Goal: Task Accomplishment & Management: Use online tool/utility

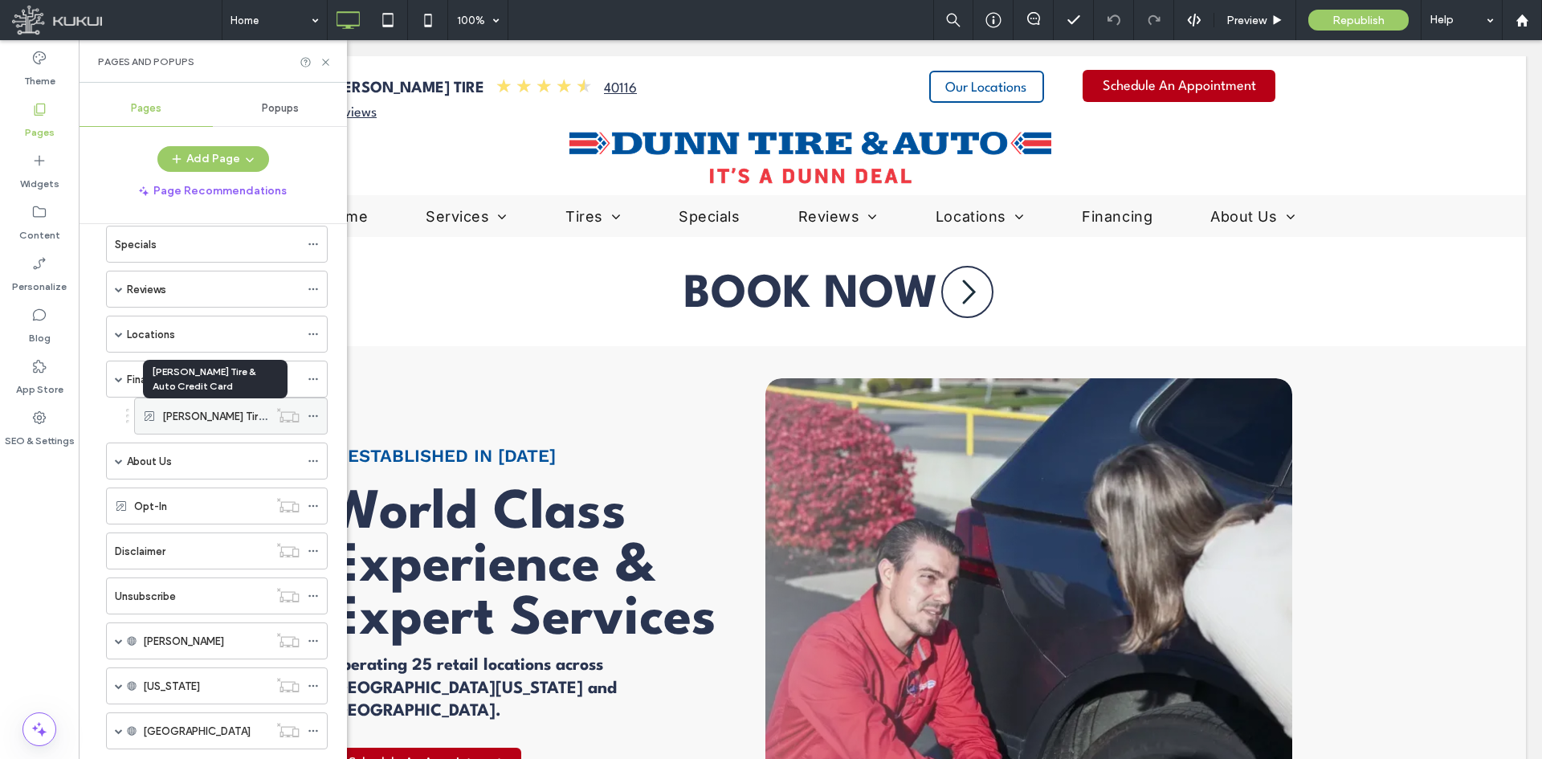
click at [178, 416] on label "[PERSON_NAME] Tire & Auto Credit Card" at bounding box center [260, 416] width 197 height 28
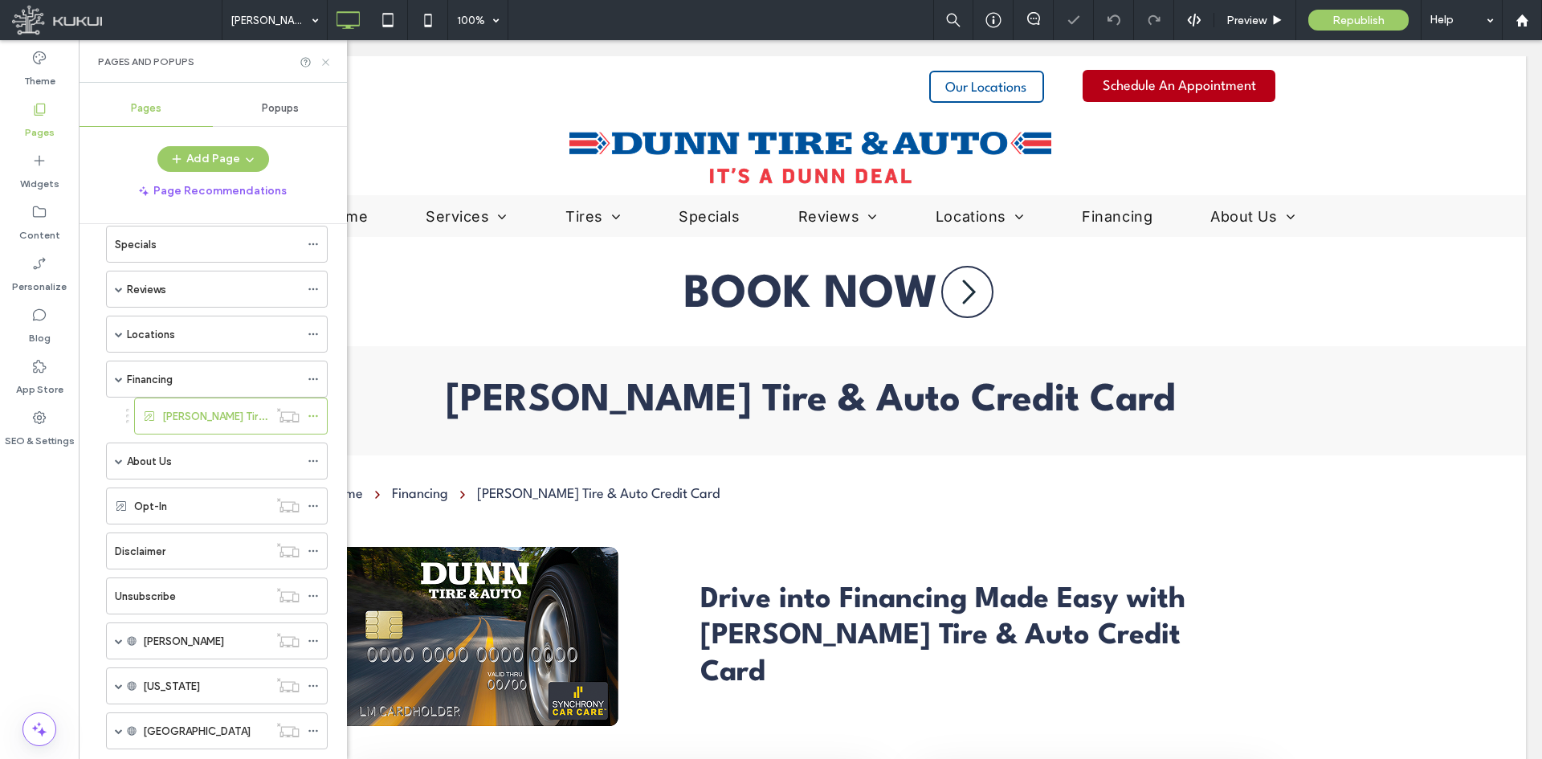
click at [329, 63] on icon at bounding box center [326, 62] width 12 height 12
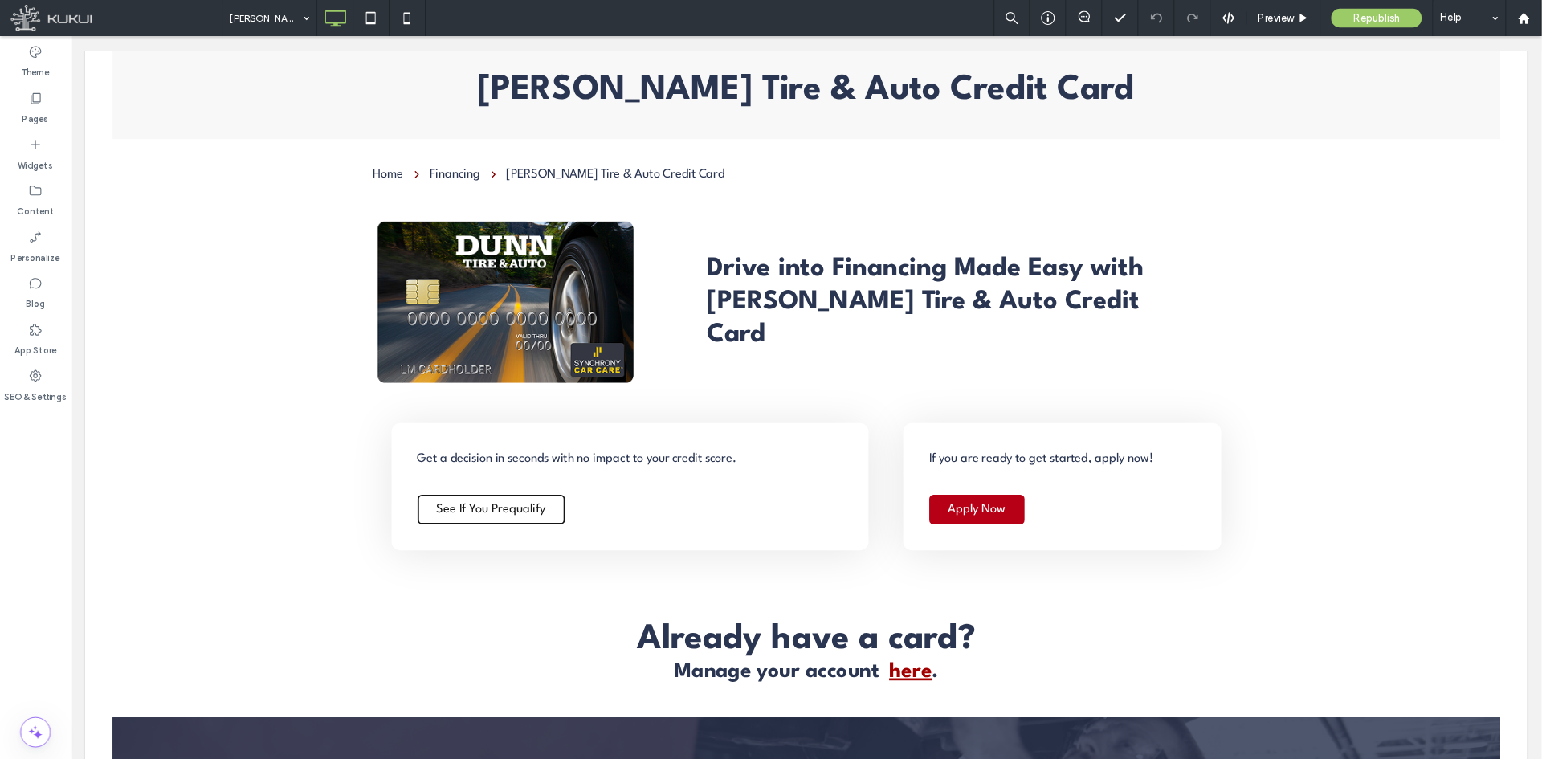
scroll to position [302, 0]
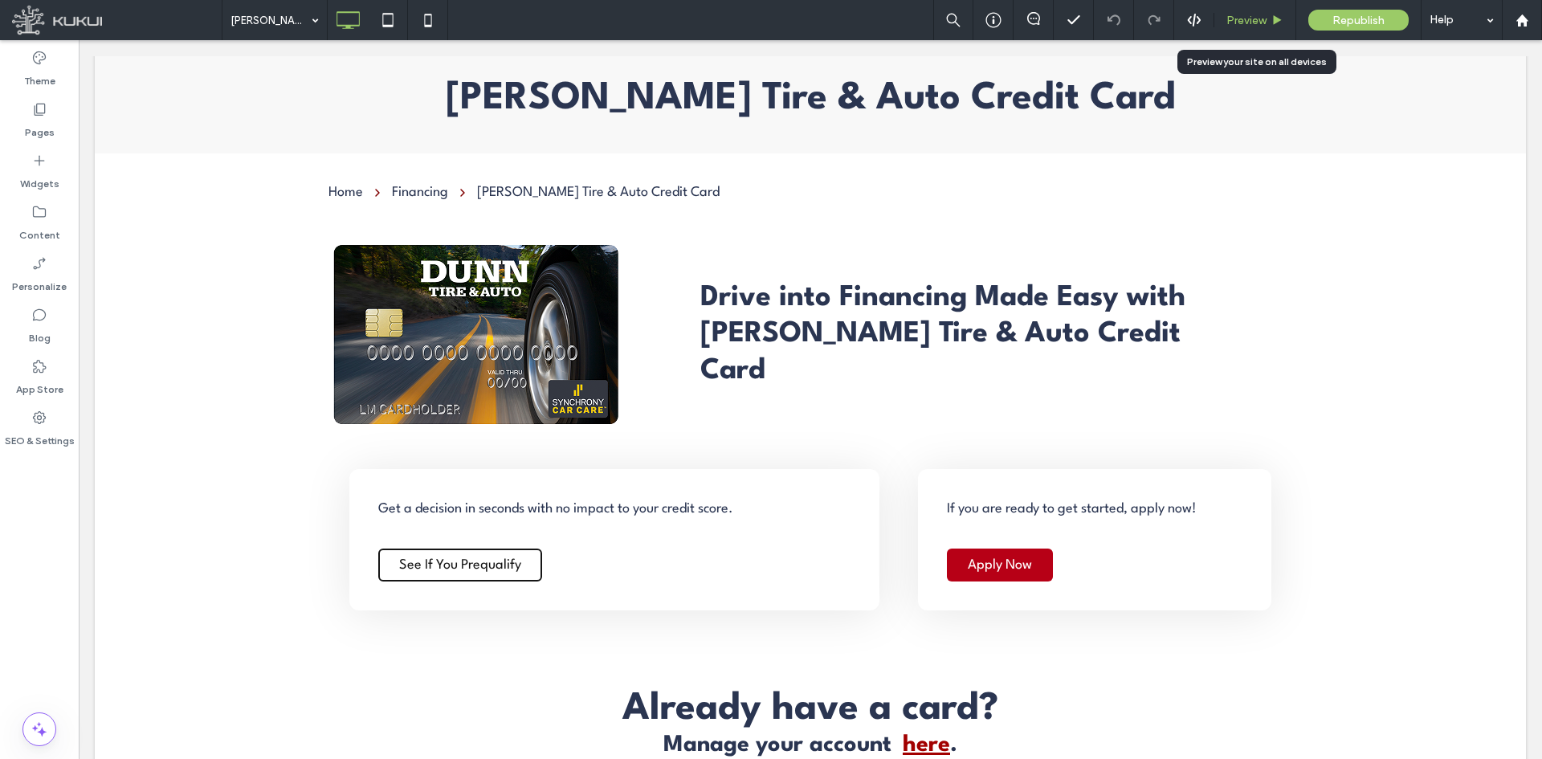
click at [1244, 14] on span "Preview" at bounding box center [1247, 21] width 40 height 14
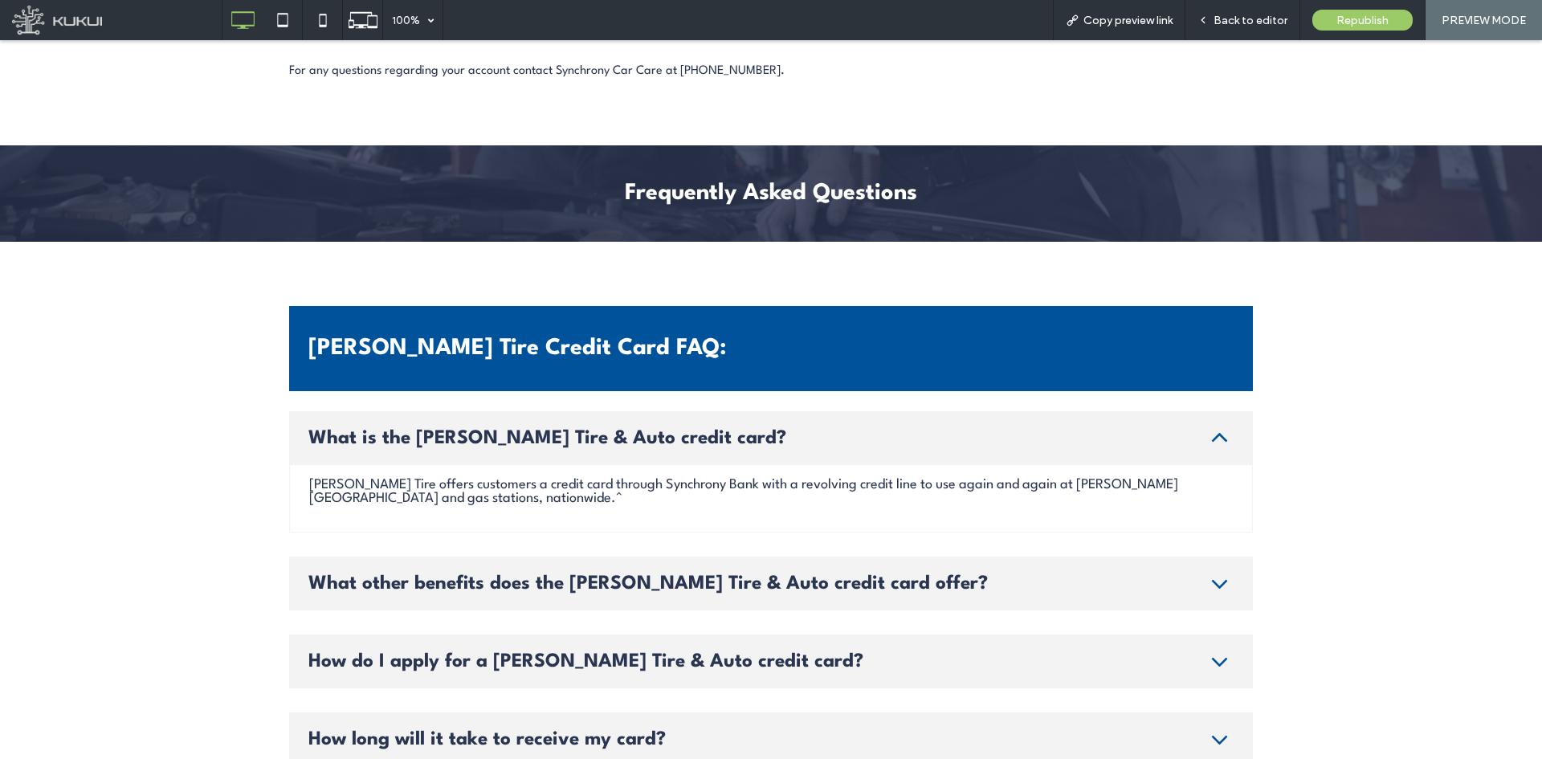
scroll to position [2988, 0]
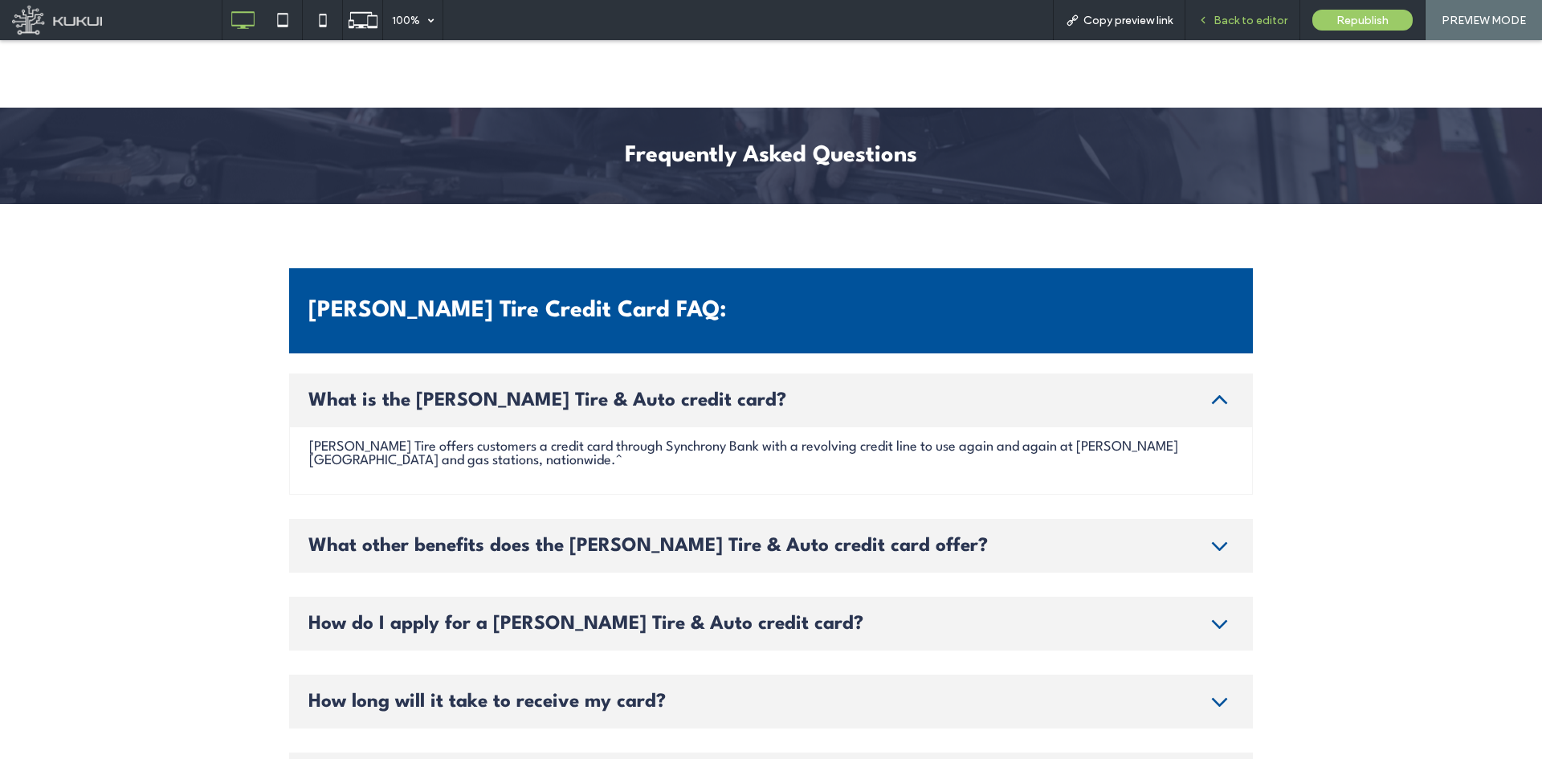
click at [1219, 24] on span "Back to editor" at bounding box center [1251, 21] width 74 height 14
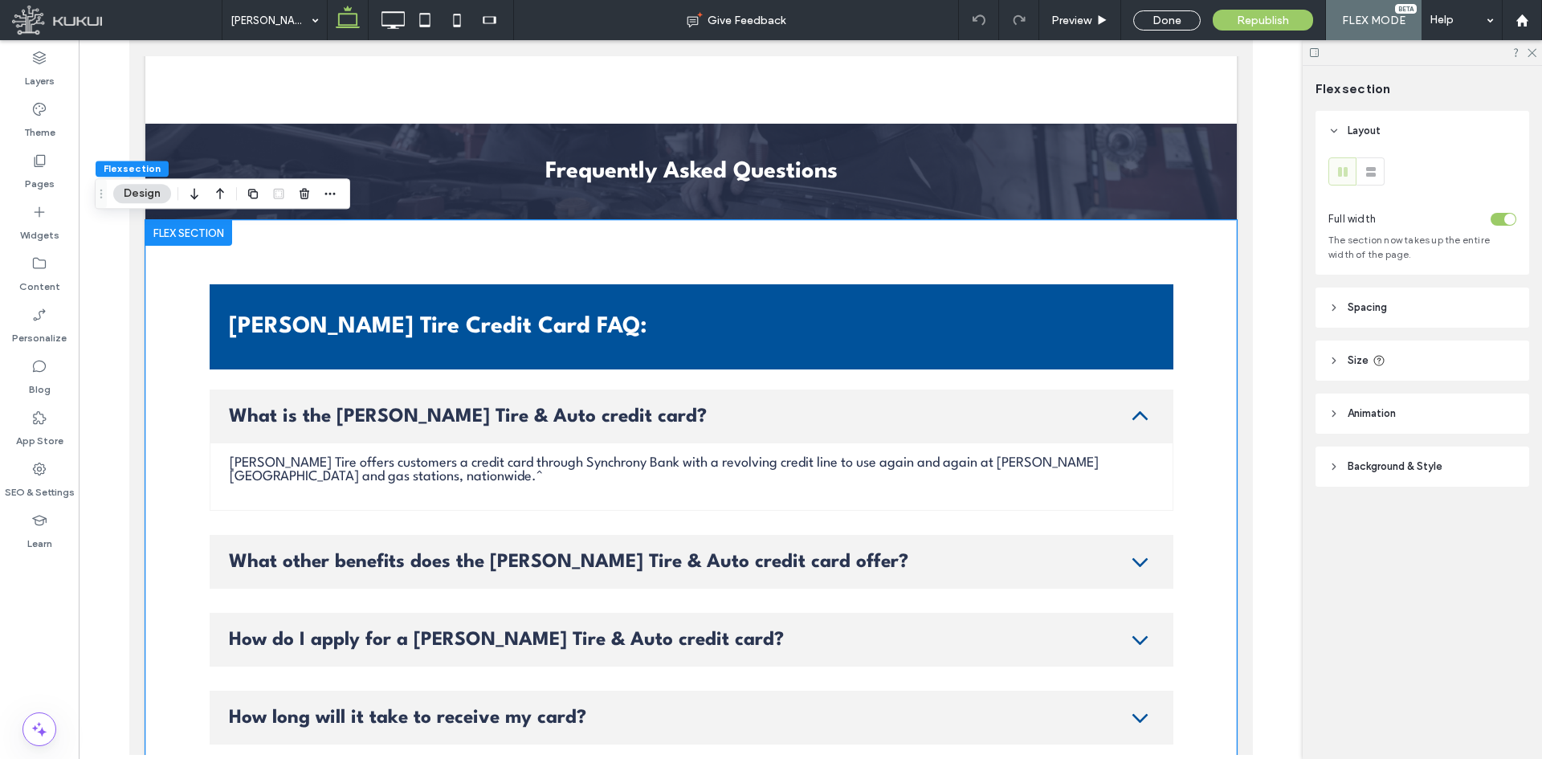
click at [833, 526] on ul "What is the [PERSON_NAME] Tire & Auto credit card? [PERSON_NAME] Tire offers cu…" at bounding box center [691, 684] width 964 height 589
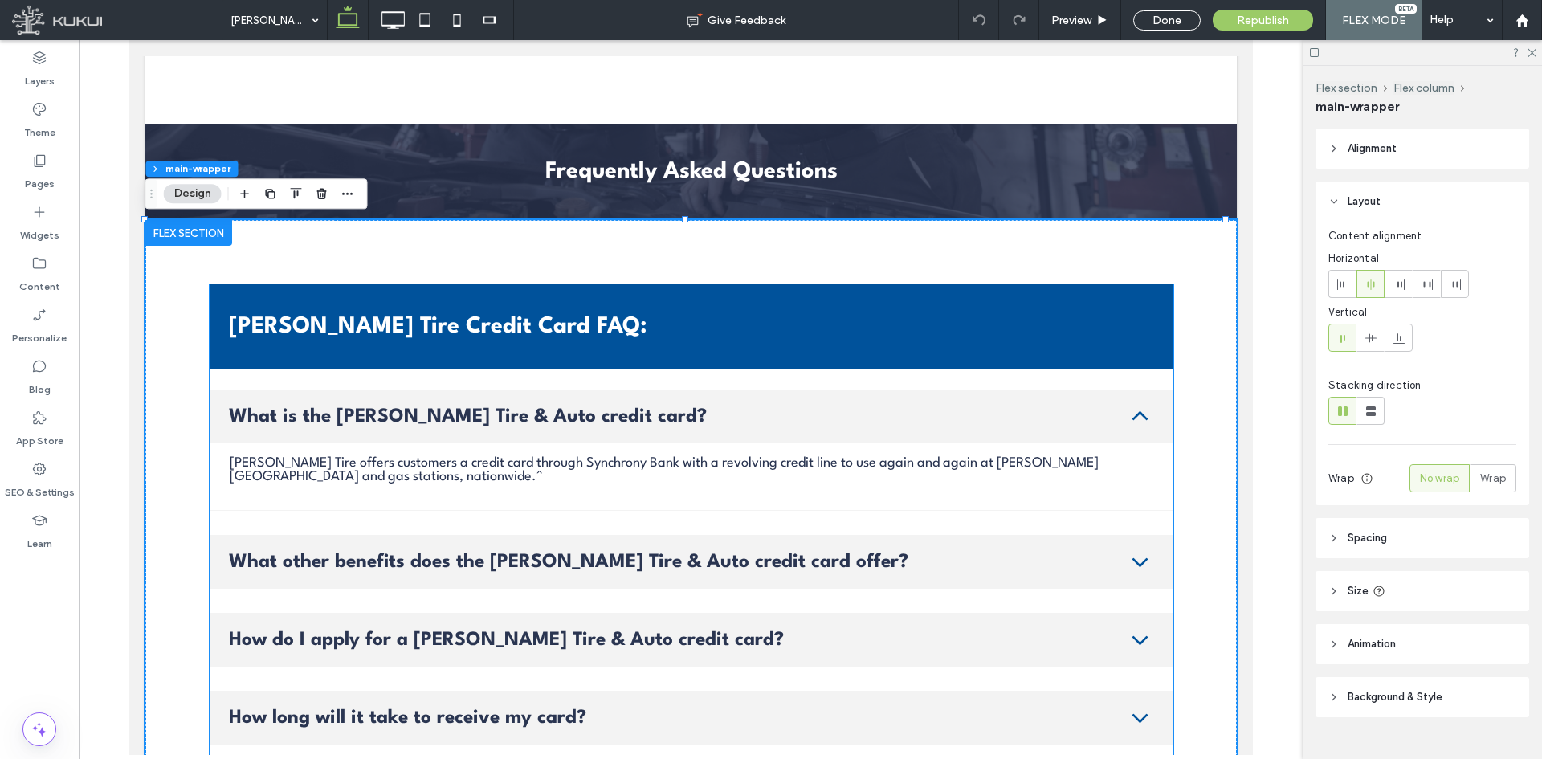
click at [809, 523] on ul "What is the [PERSON_NAME] Tire & Auto credit card? [PERSON_NAME] Tire offers cu…" at bounding box center [691, 684] width 964 height 589
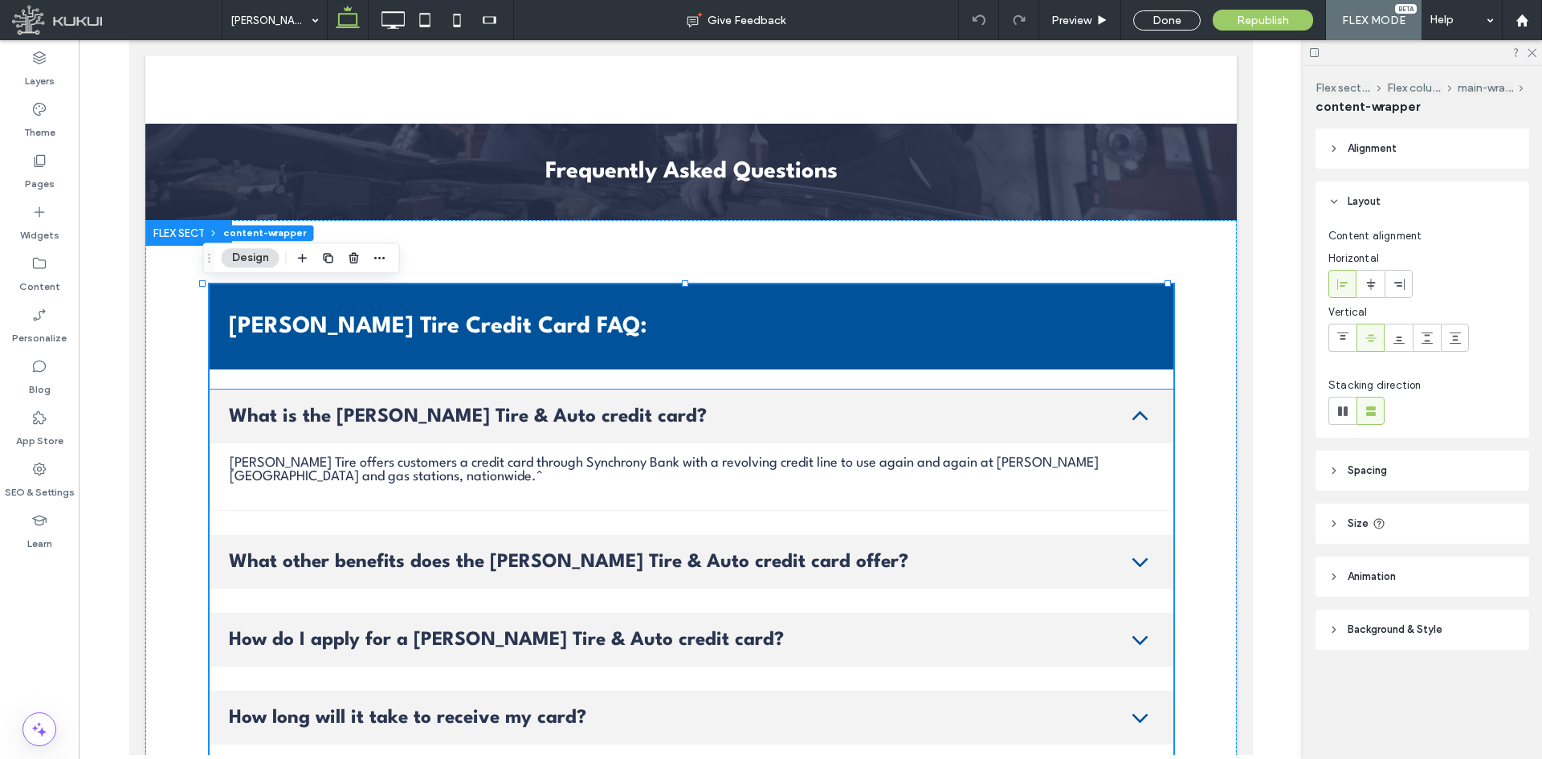
click at [404, 498] on div "[PERSON_NAME] Tire offers customers a credit card through Synchrony Bank with a…" at bounding box center [691, 476] width 964 height 67
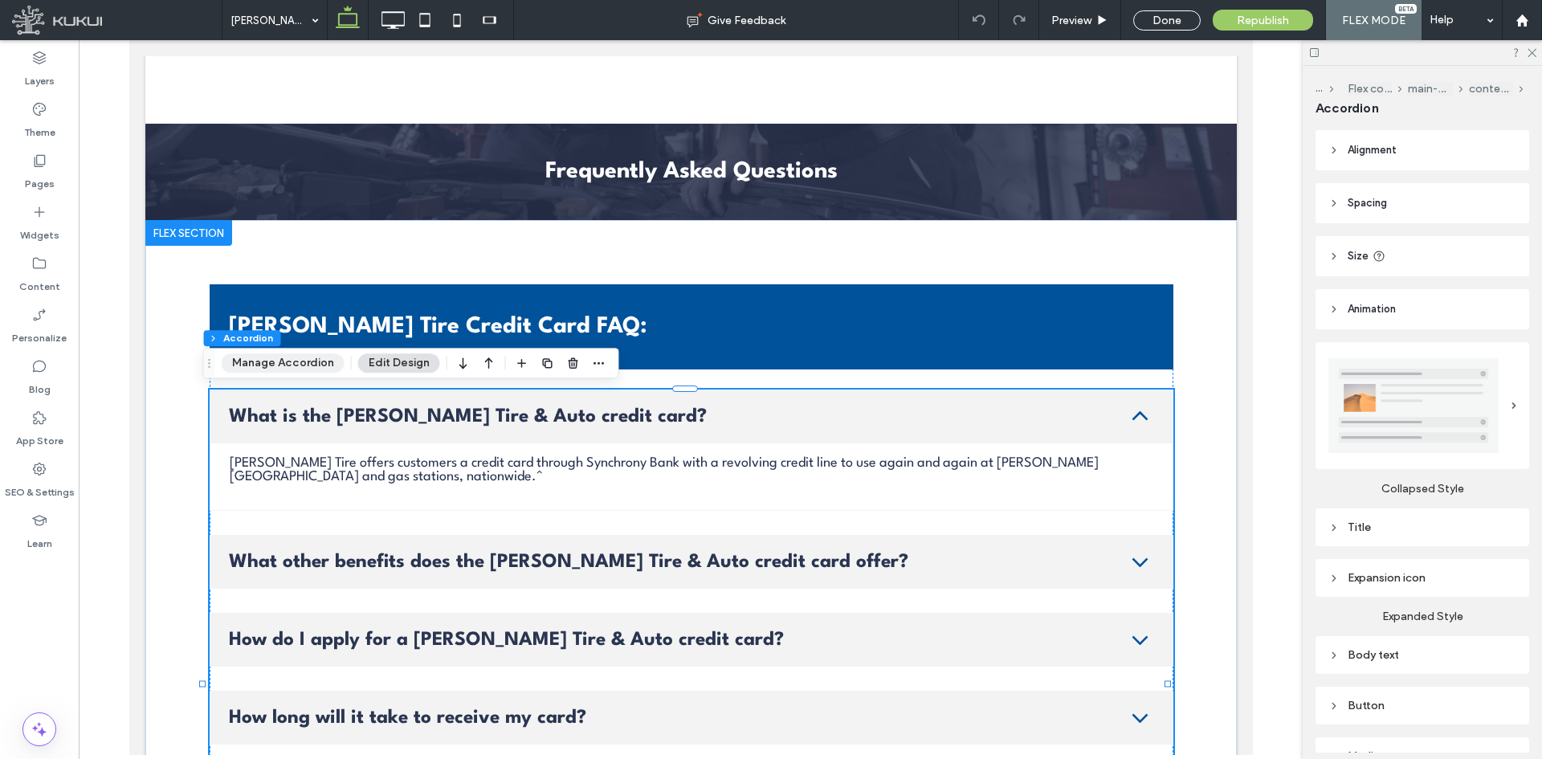
click at [292, 362] on button "Manage Accordion" at bounding box center [283, 362] width 123 height 19
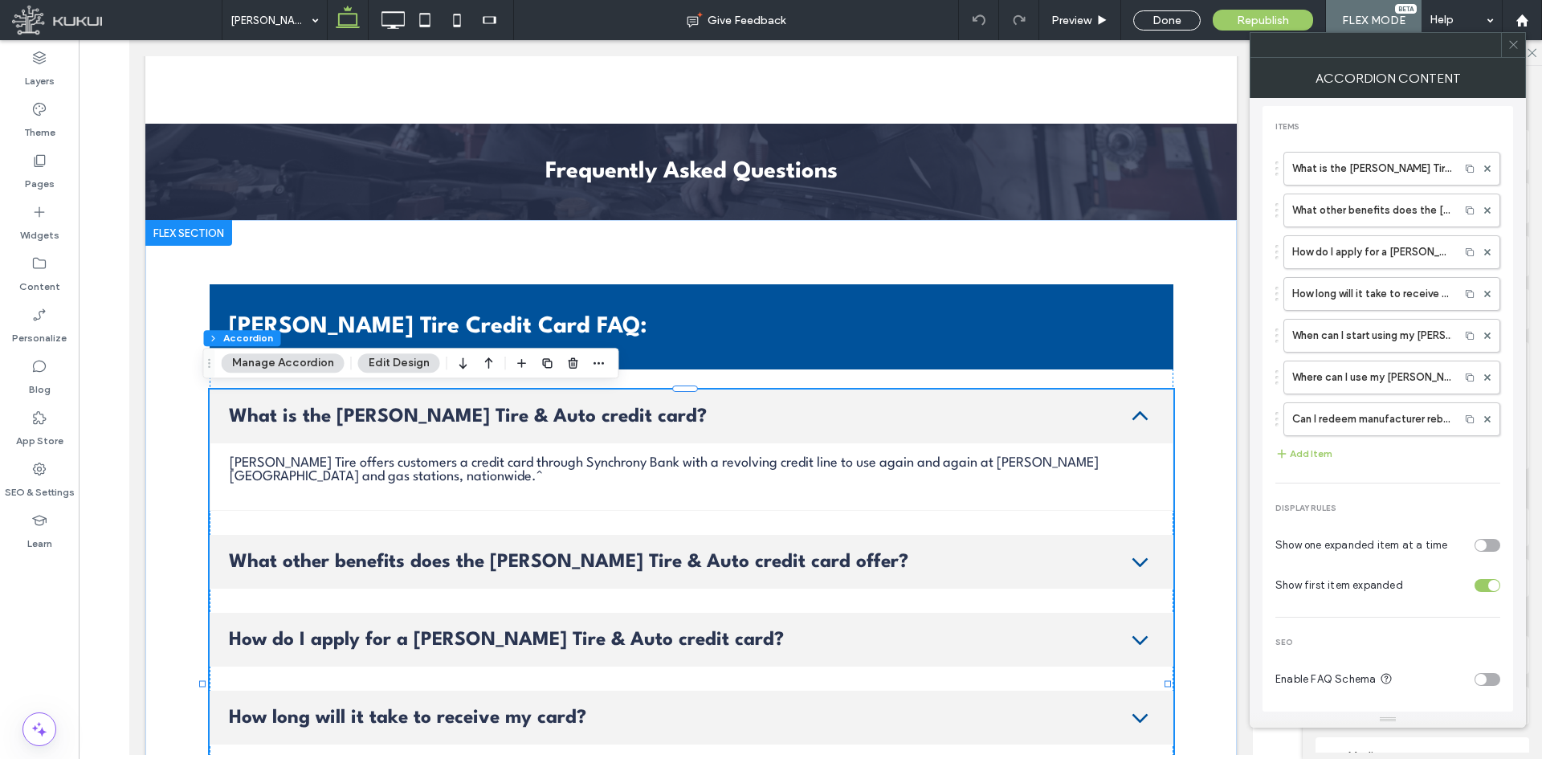
scroll to position [8, 0]
click at [1480, 540] on div "toggle" at bounding box center [1488, 541] width 26 height 13
click at [1489, 539] on div "toggle" at bounding box center [1494, 541] width 11 height 11
click at [1518, 48] on icon at bounding box center [1514, 45] width 12 height 12
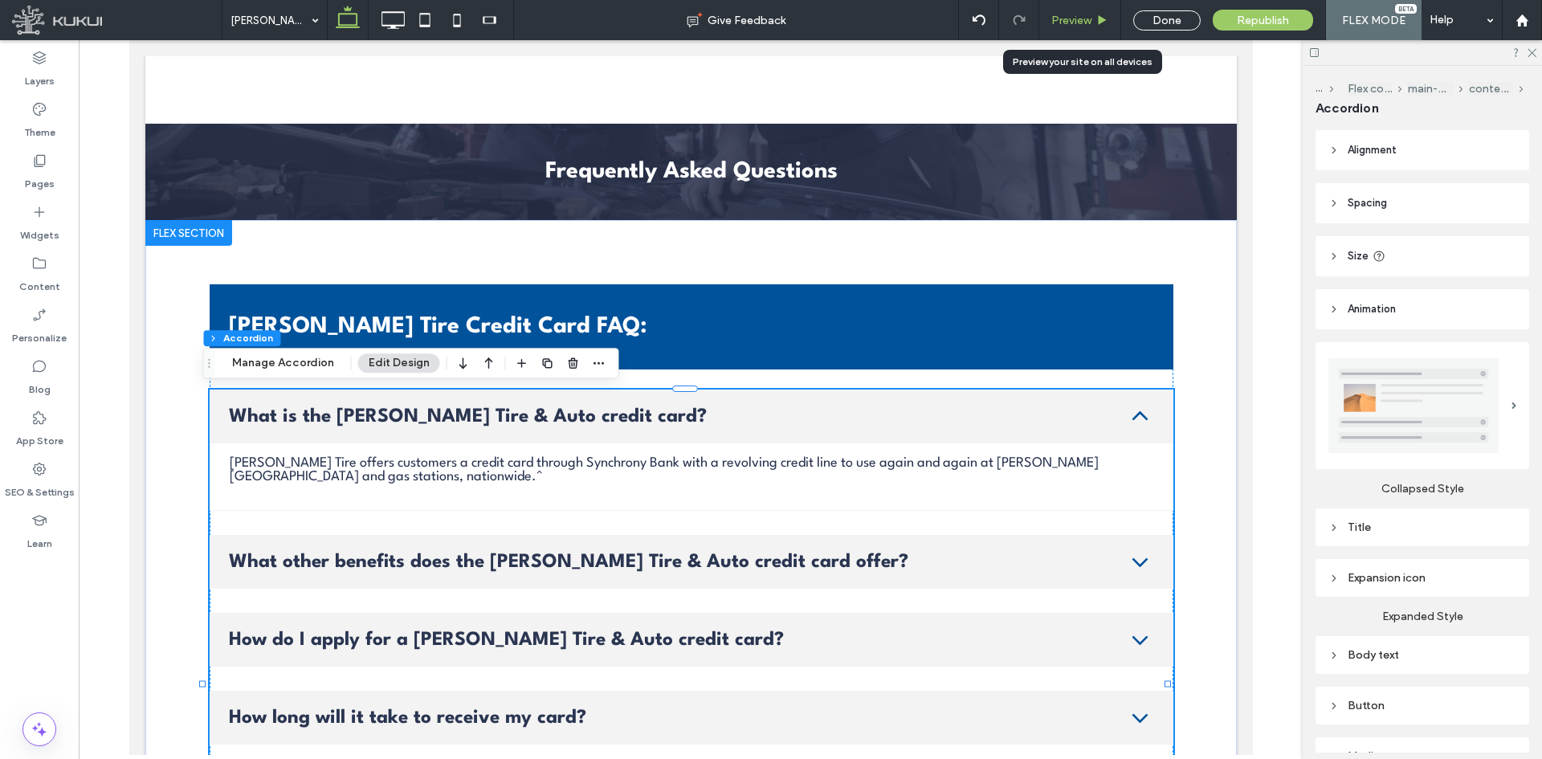
click at [1079, 17] on span "Preview" at bounding box center [1072, 21] width 40 height 14
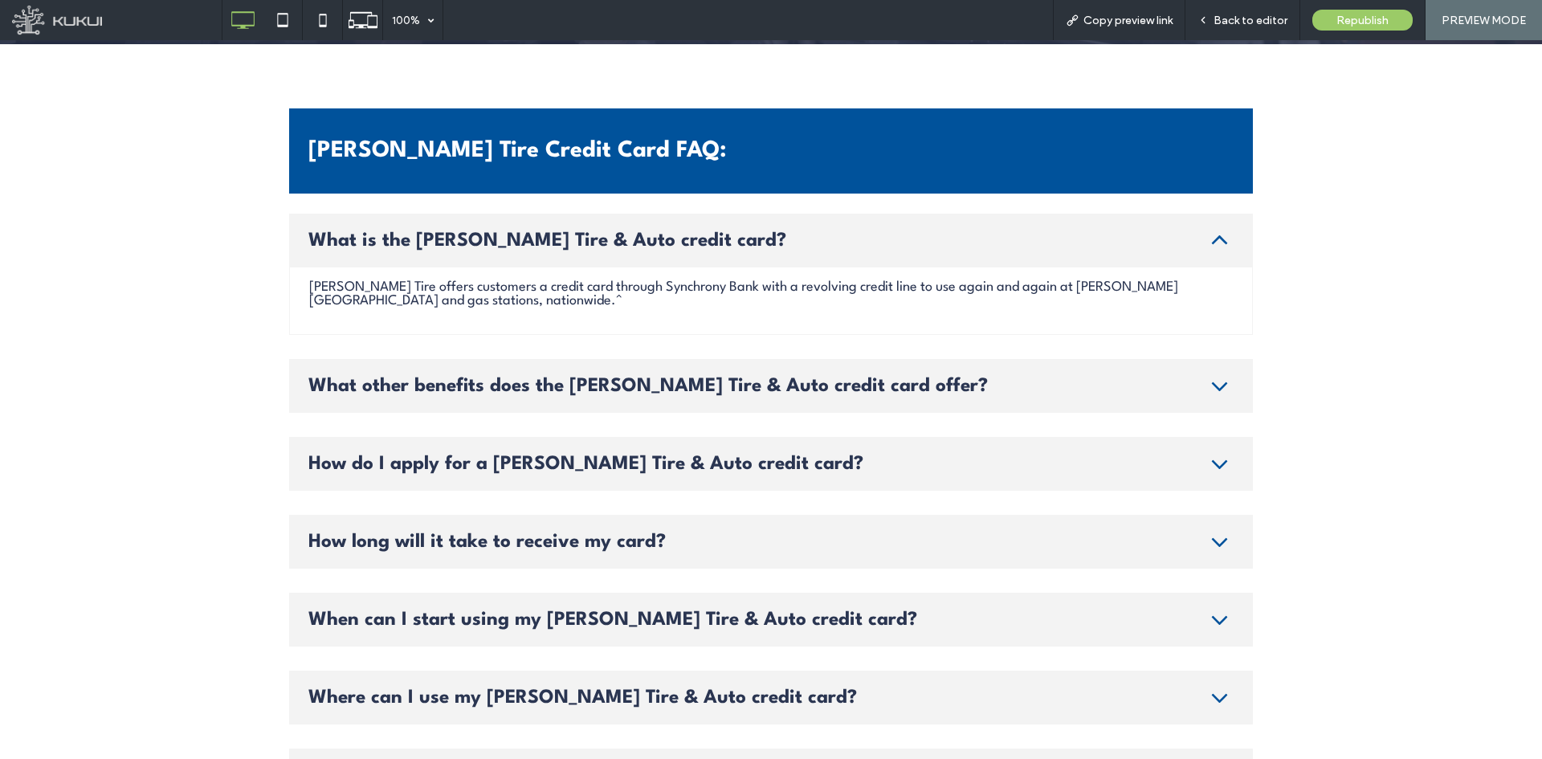
scroll to position [3148, 0]
click at [901, 376] on span "What other benefits does the [PERSON_NAME] Tire & Auto credit card offer?" at bounding box center [753, 385] width 891 height 19
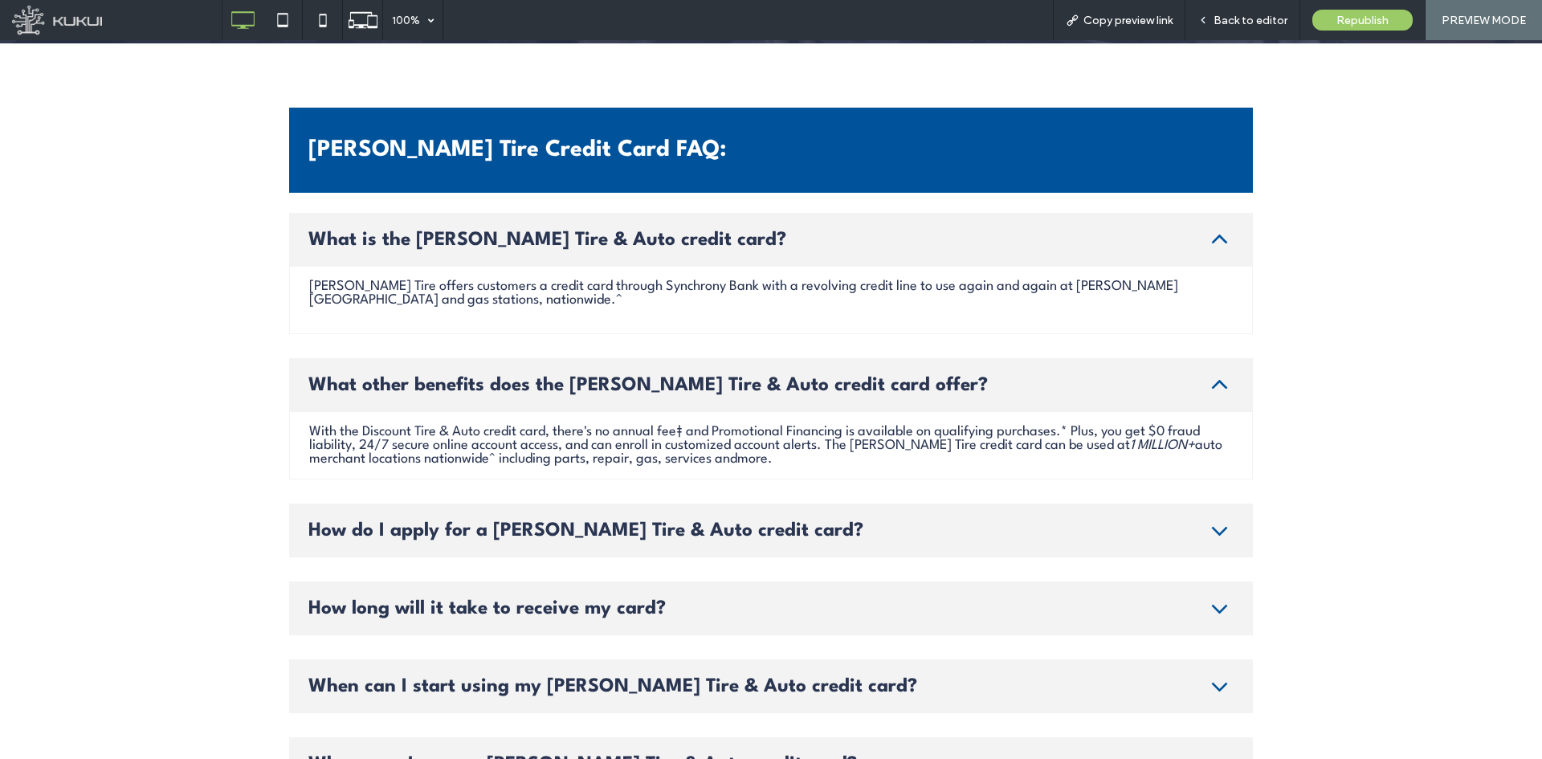
click at [792, 545] on div "How do I apply for a [PERSON_NAME] Tire & Auto credit card?" at bounding box center [771, 531] width 964 height 54
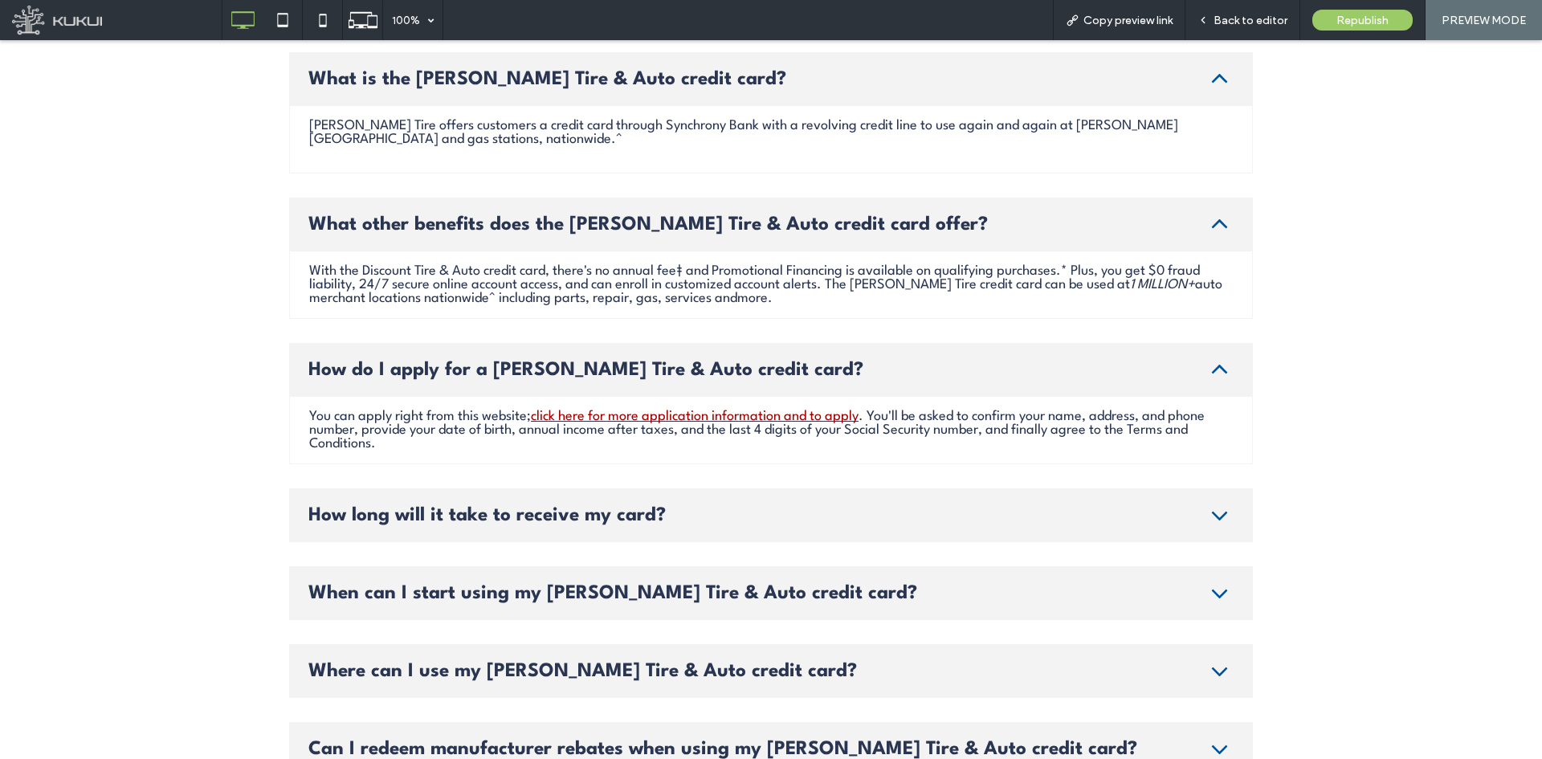
click at [814, 525] on span "How long will it take to receive my card?" at bounding box center [753, 515] width 891 height 19
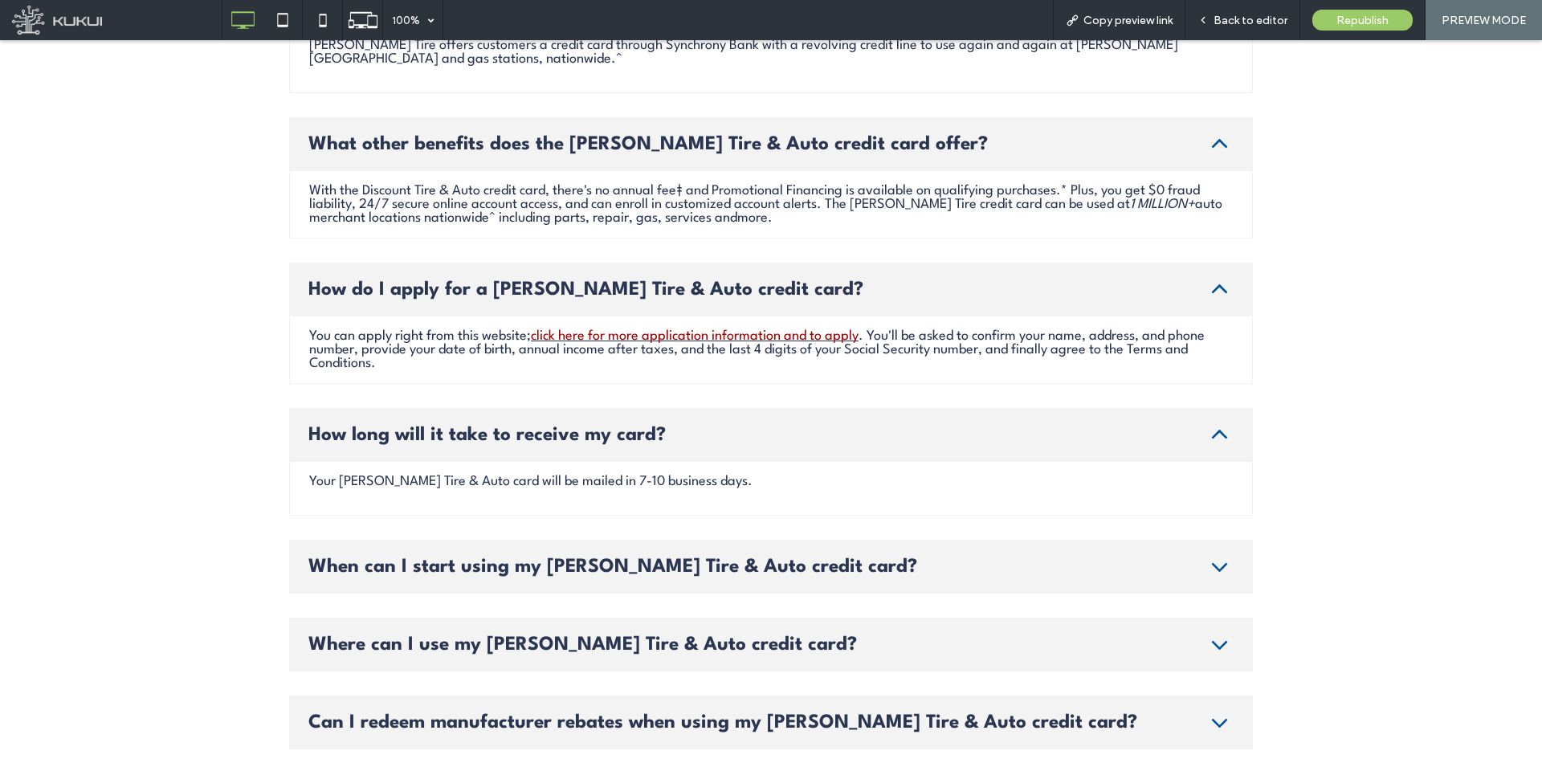
click at [782, 569] on span "When can I start using my [PERSON_NAME] Tire & Auto credit card?" at bounding box center [753, 567] width 891 height 19
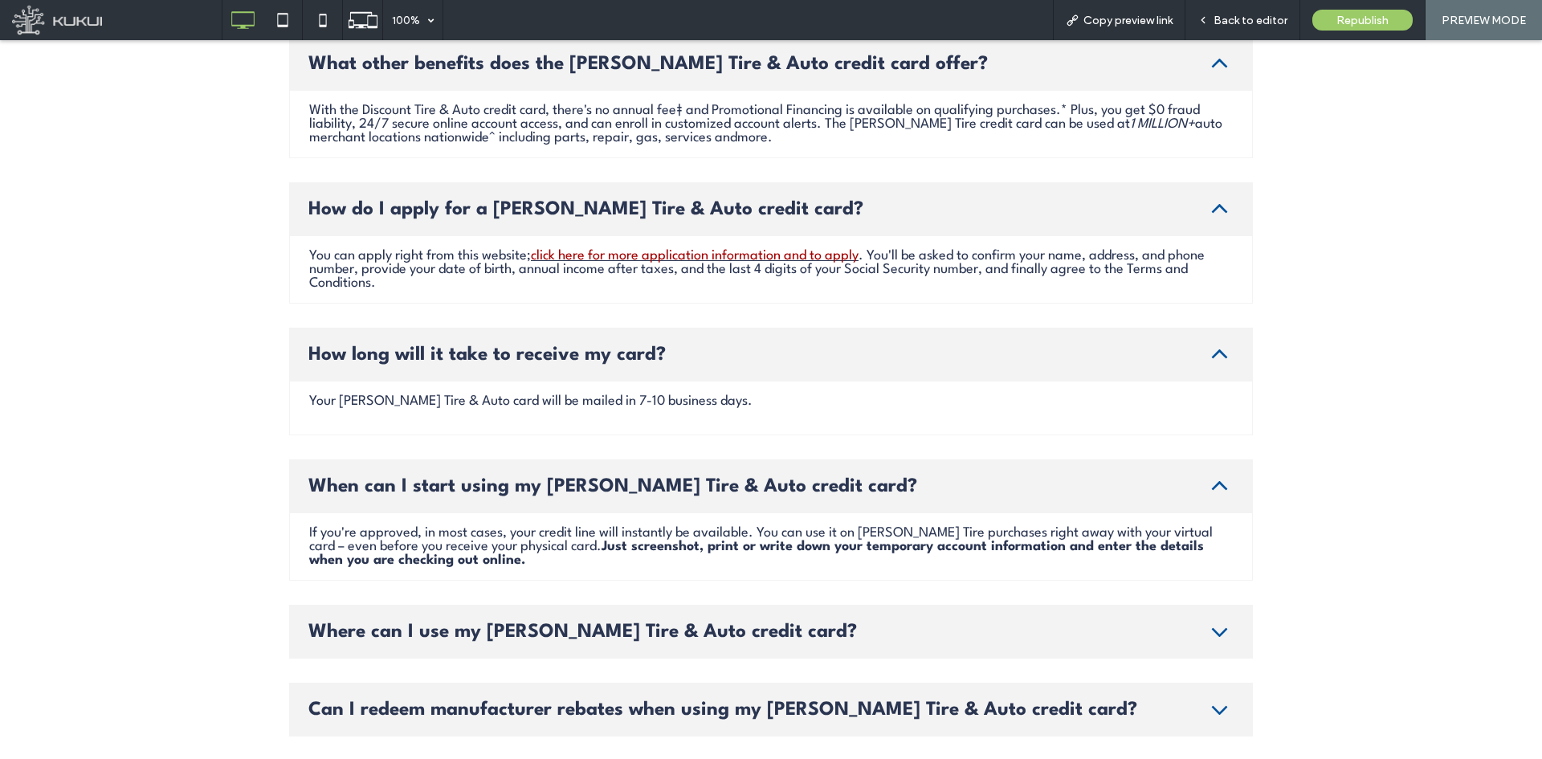
click at [702, 631] on span "Where can I use my [PERSON_NAME] Tire & Auto credit card?" at bounding box center [753, 632] width 891 height 19
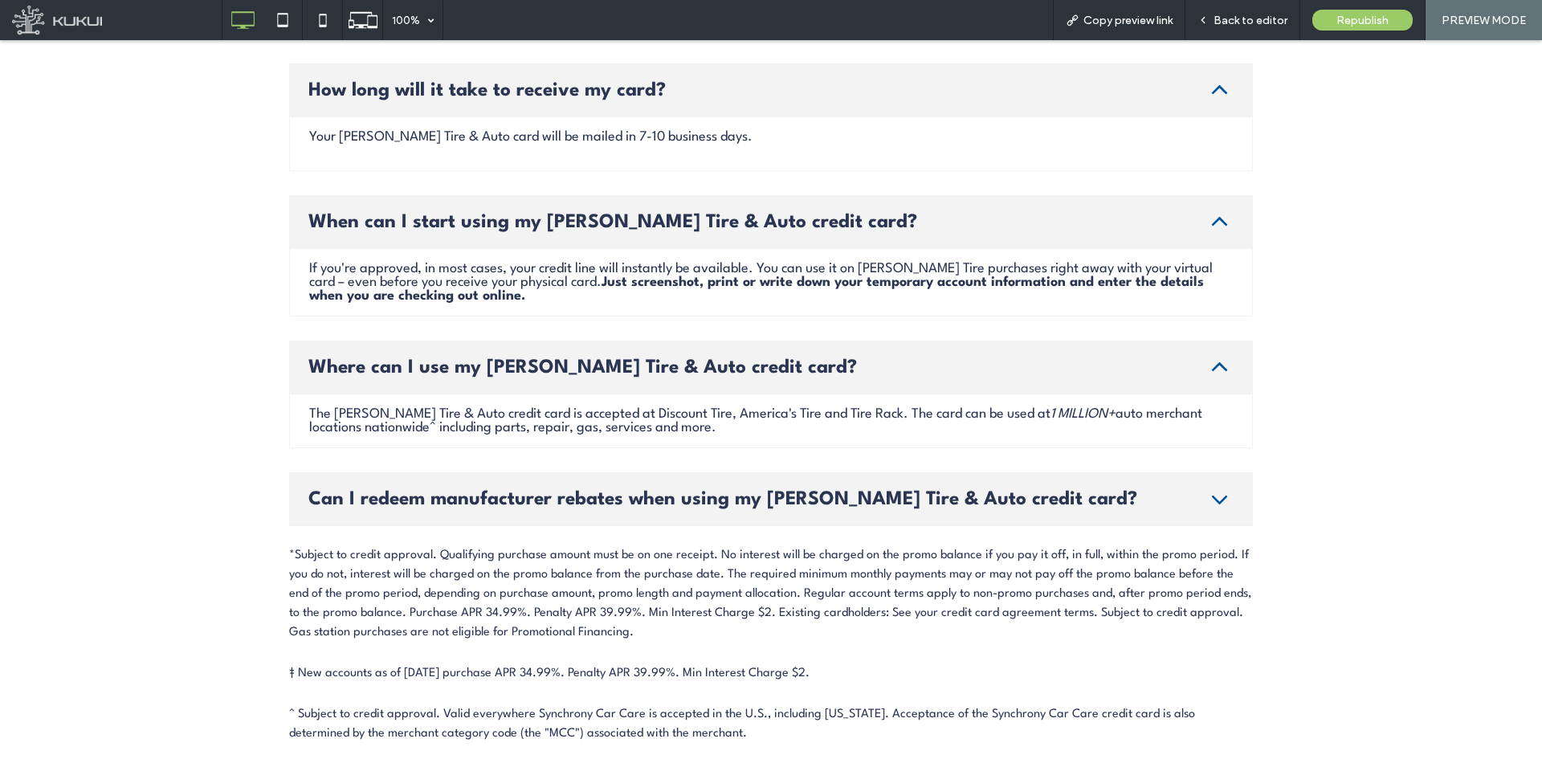
scroll to position [3952, 0]
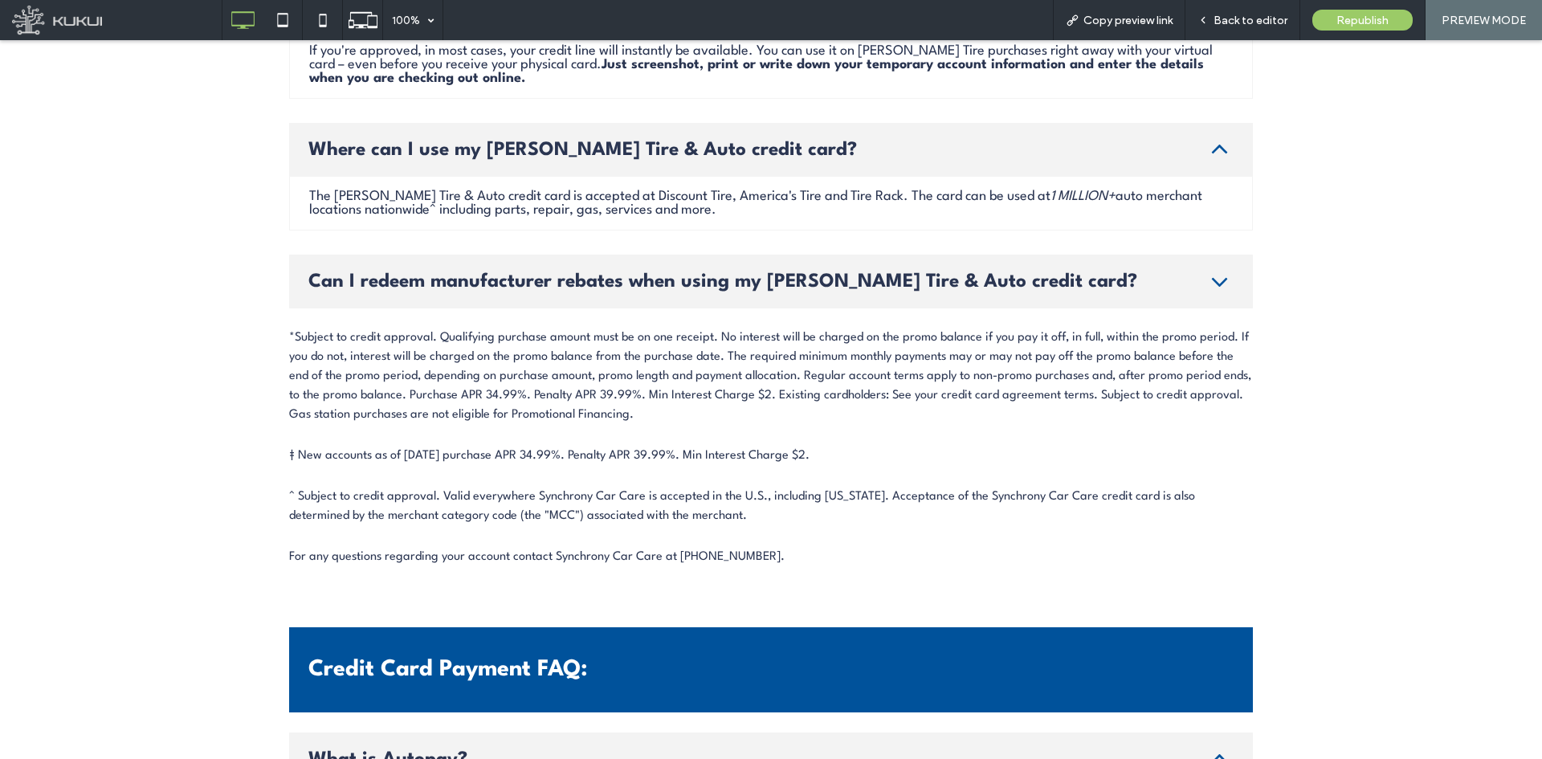
click at [988, 281] on span "Can I redeem manufacturer rebates when using my [PERSON_NAME] Tire & Auto credi…" at bounding box center [753, 281] width 891 height 19
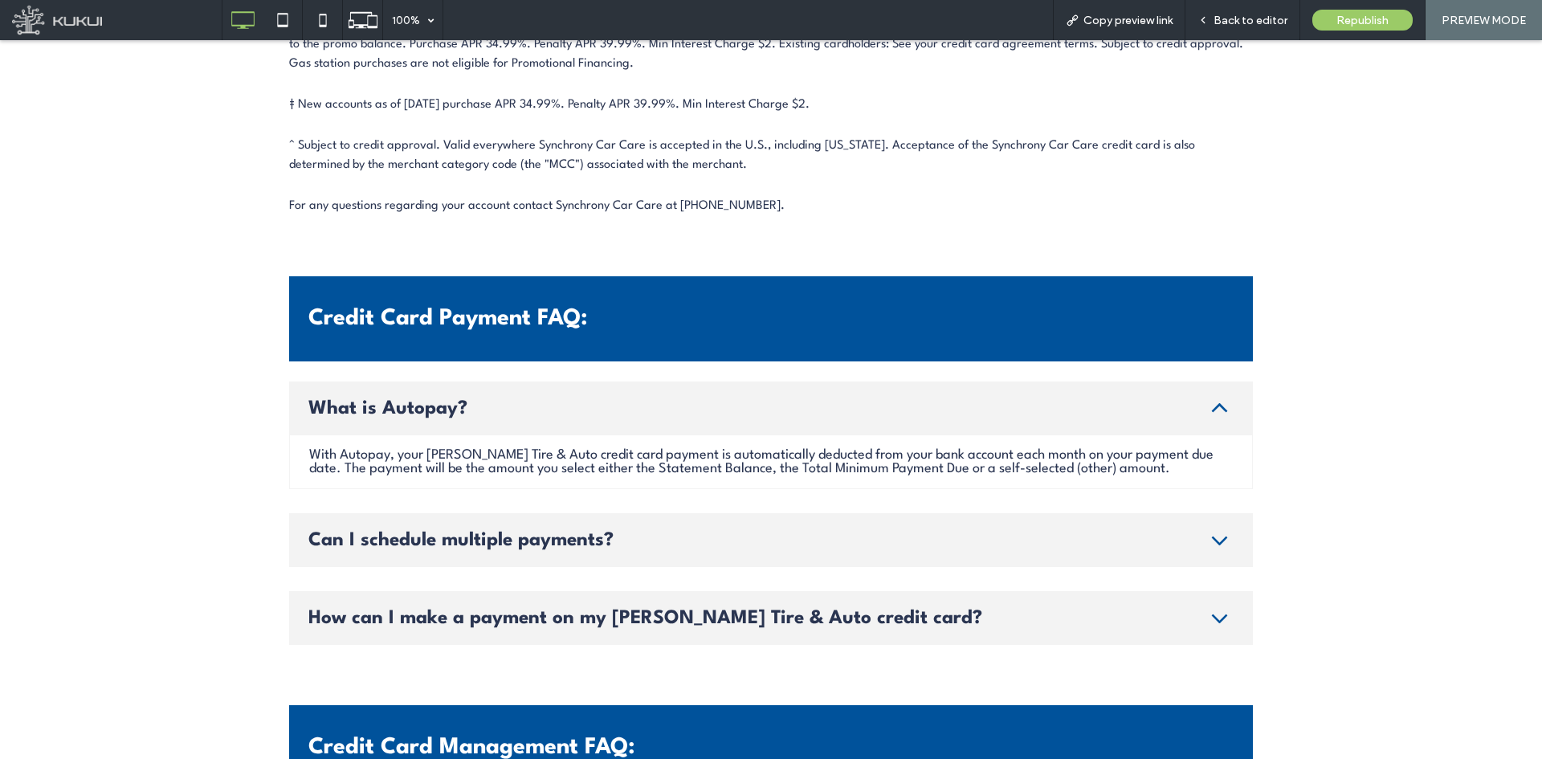
scroll to position [4385, 0]
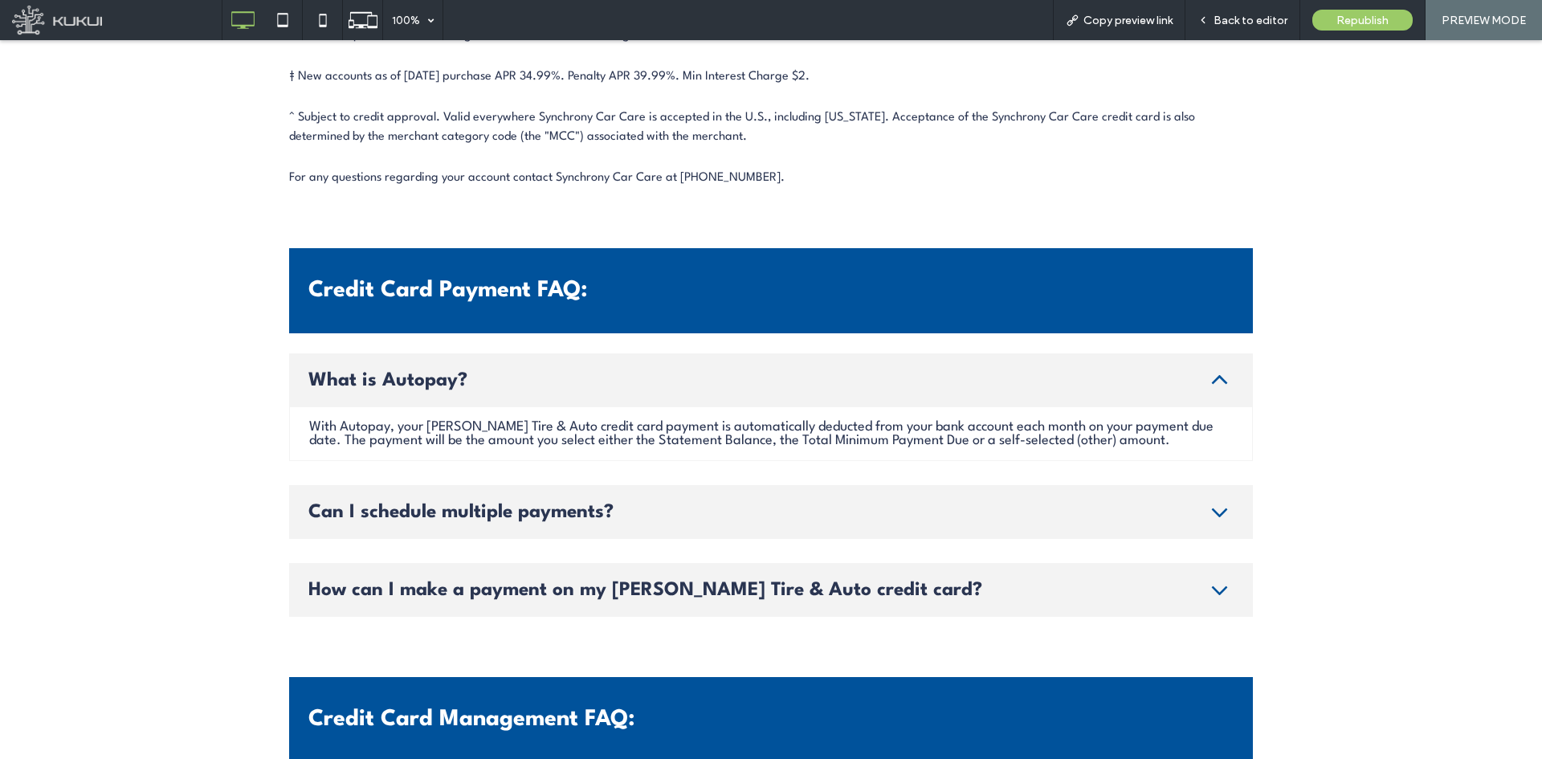
click at [386, 506] on span "Can I schedule multiple payments?" at bounding box center [753, 512] width 891 height 19
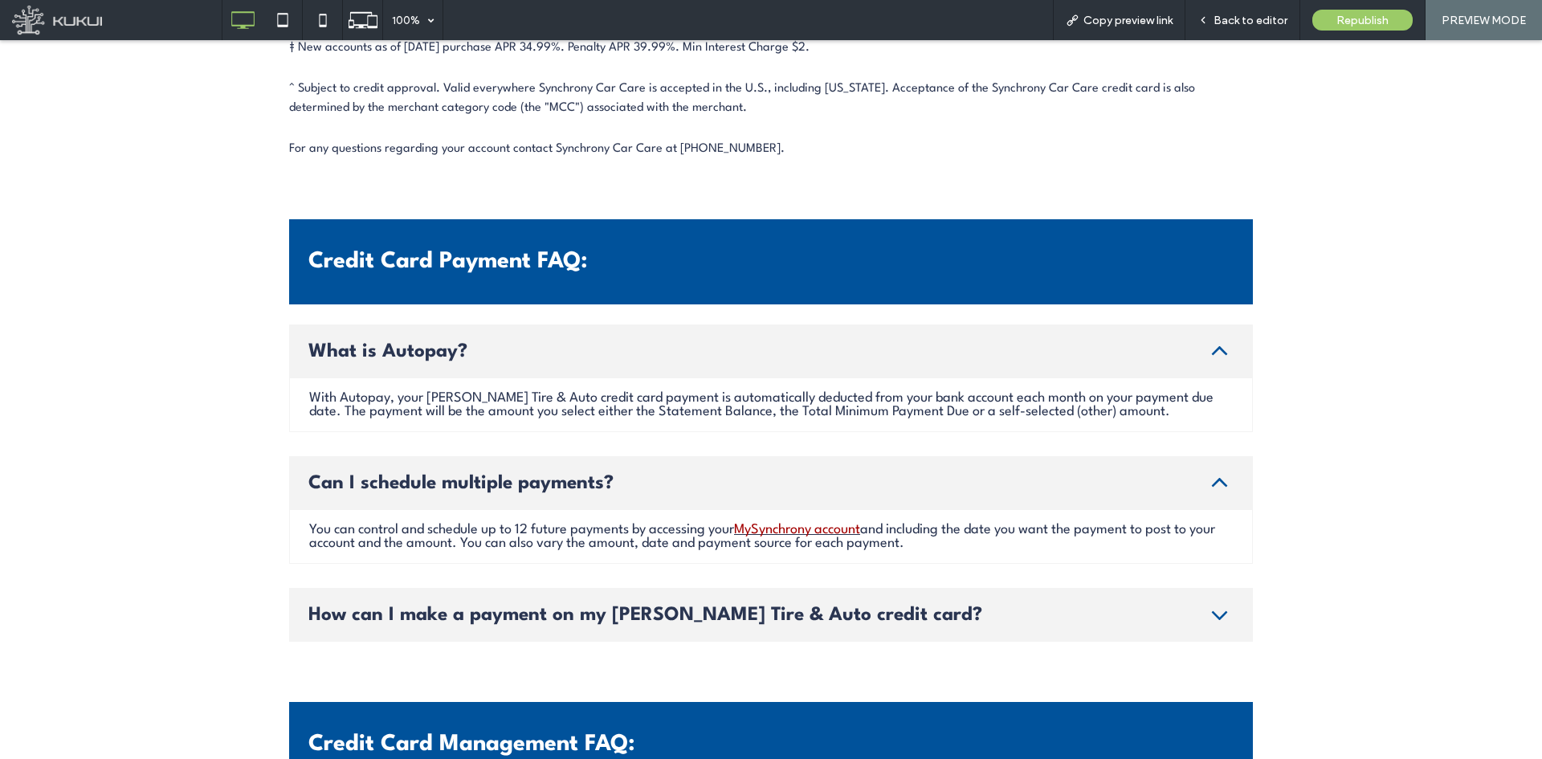
scroll to position [4465, 0]
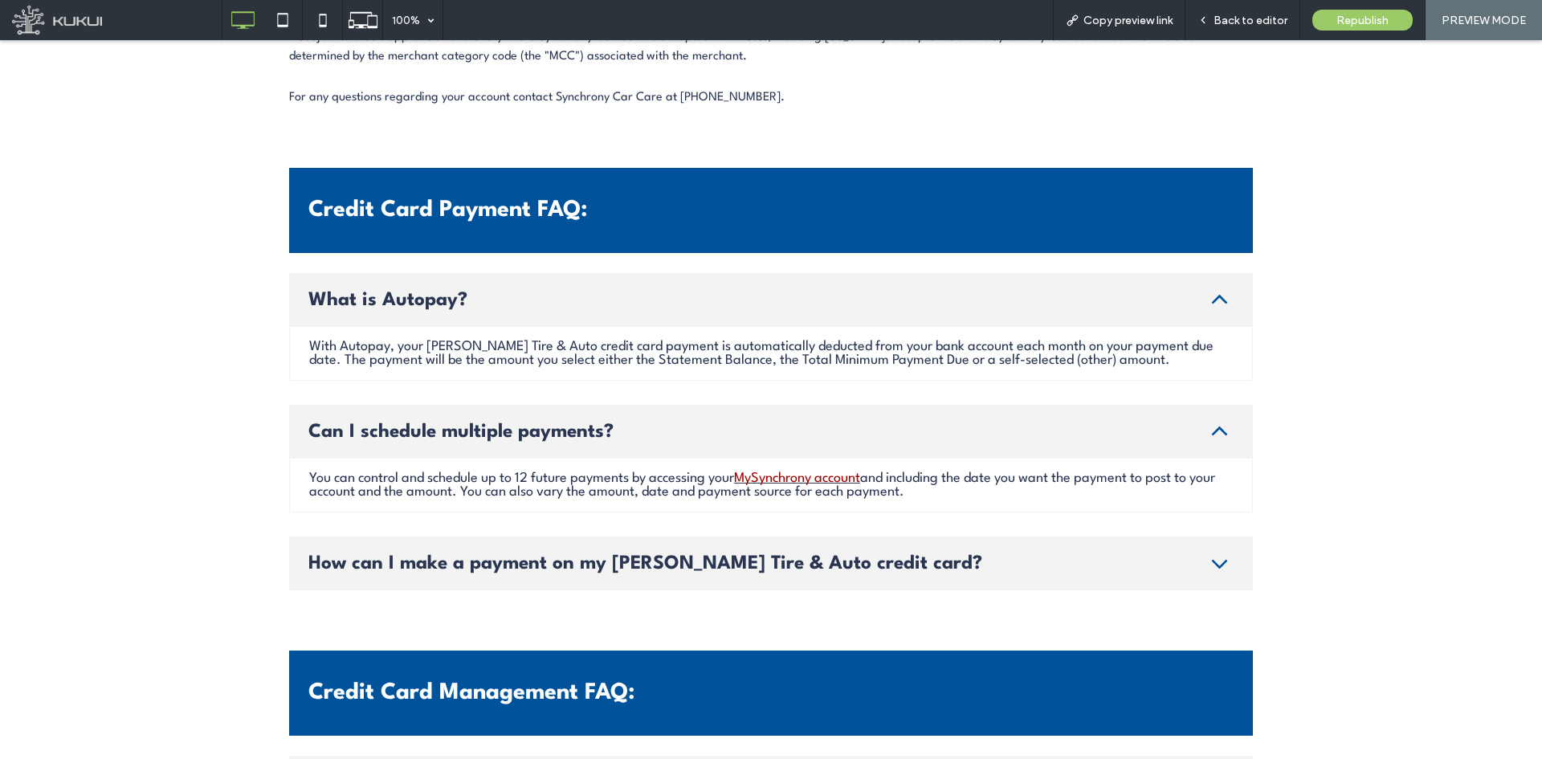
click at [509, 563] on span "How can I make a payment on my [PERSON_NAME] Tire & Auto credit card?" at bounding box center [753, 563] width 891 height 19
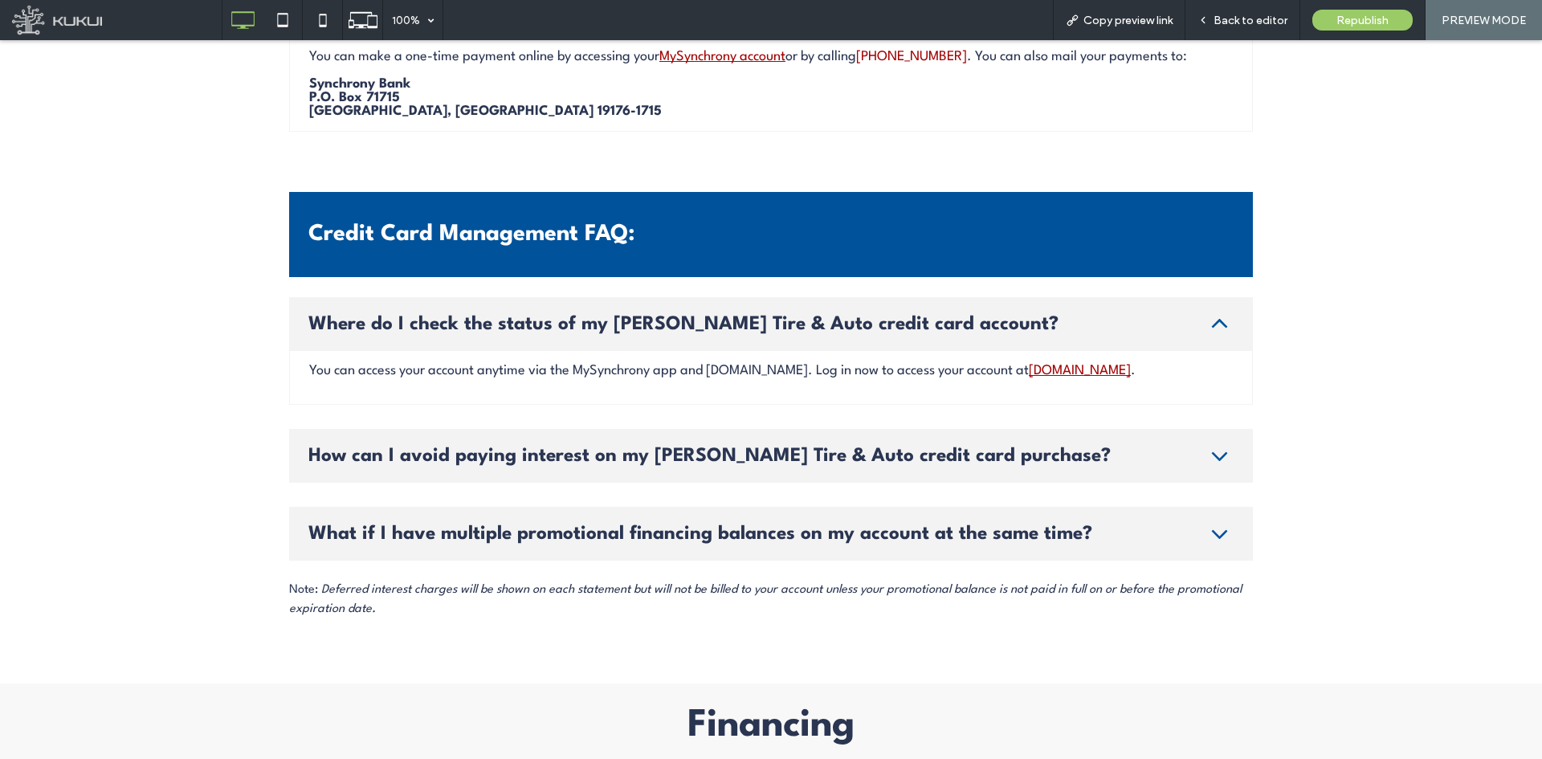
scroll to position [5027, 0]
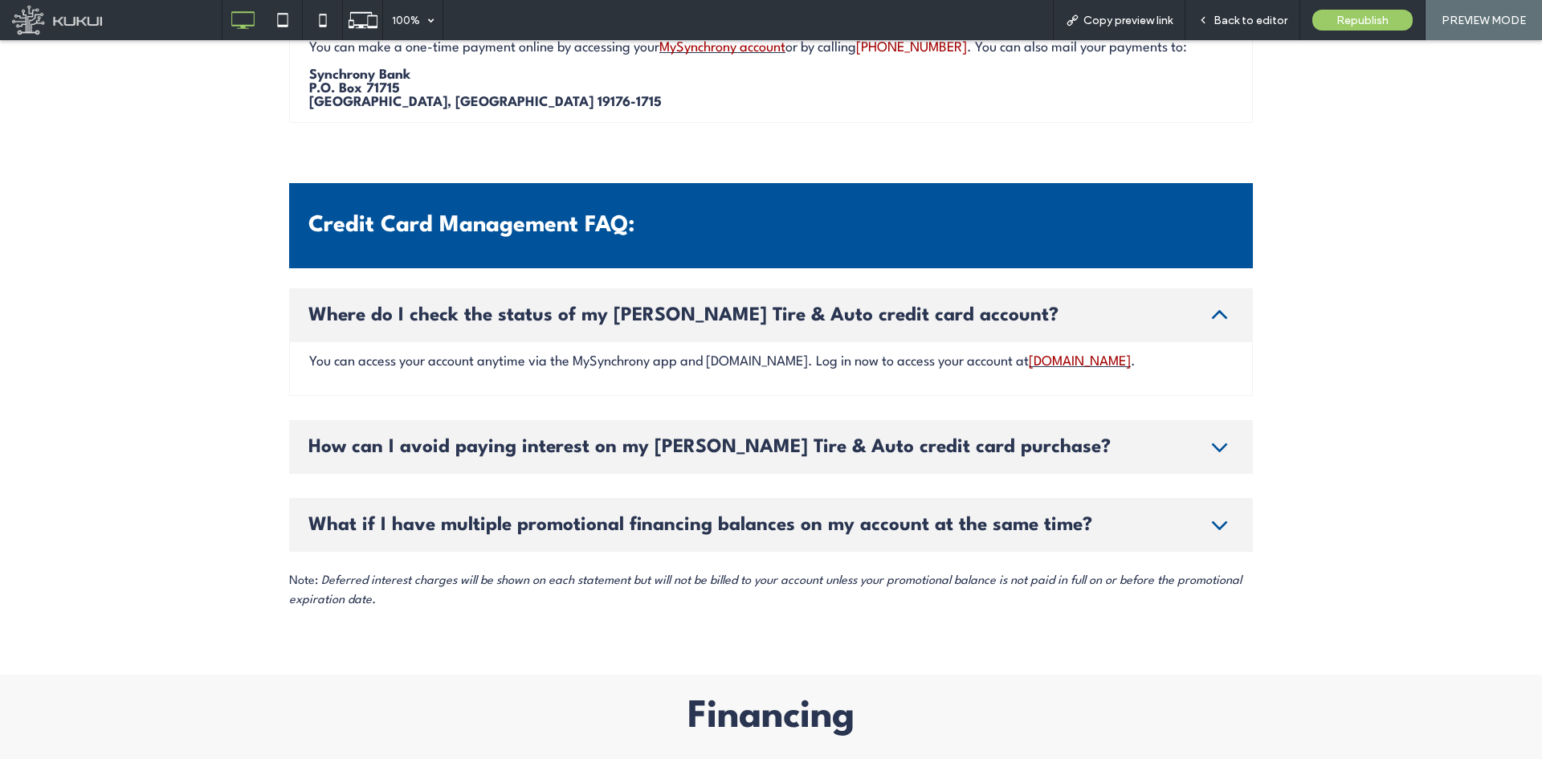
click at [549, 457] on span "How can I avoid paying interest on my [PERSON_NAME] Tire & Auto credit card pur…" at bounding box center [753, 447] width 891 height 19
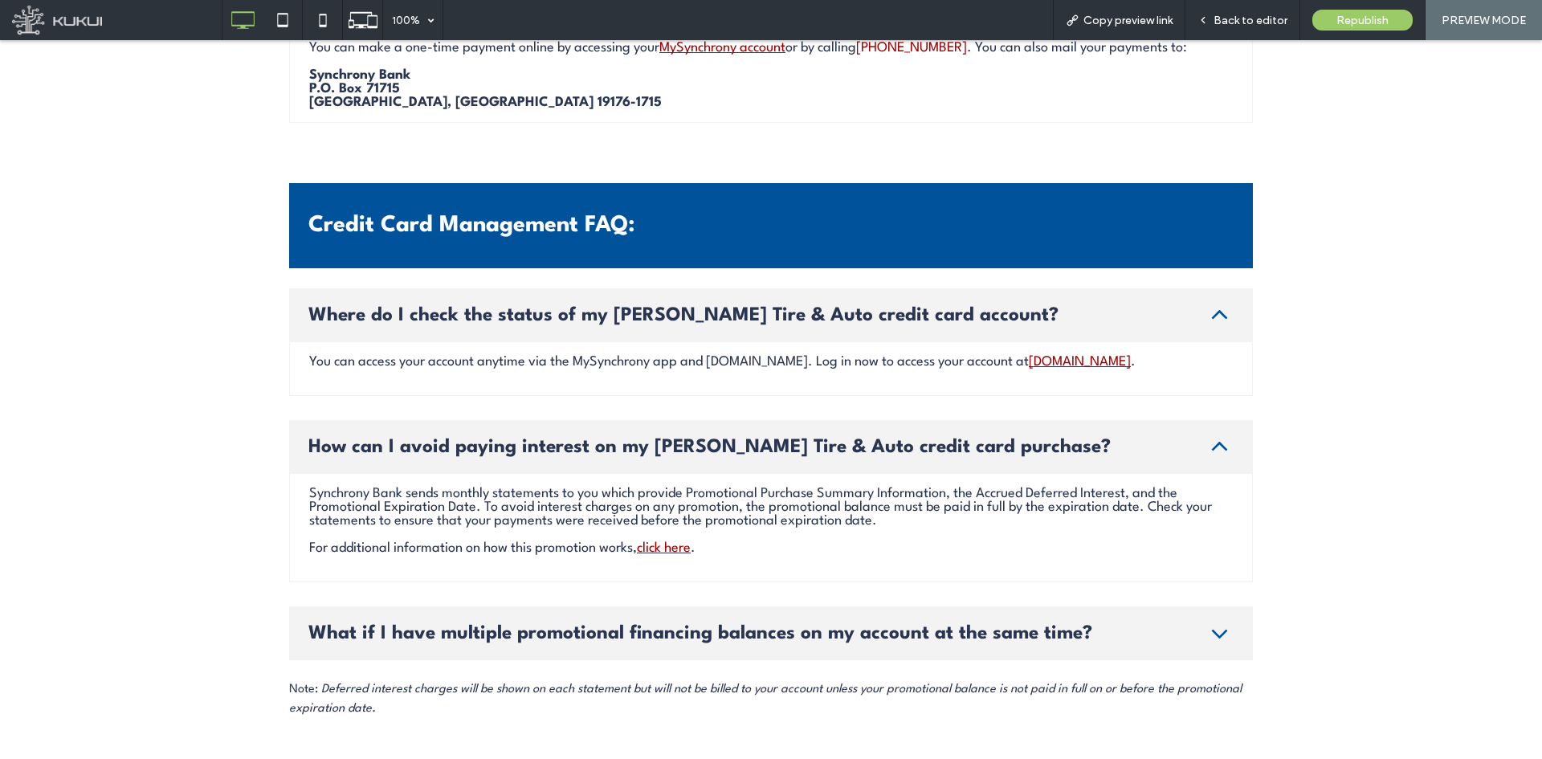
click at [497, 619] on div "What if I have multiple promotional financing balances on my account at the sam…" at bounding box center [771, 634] width 964 height 54
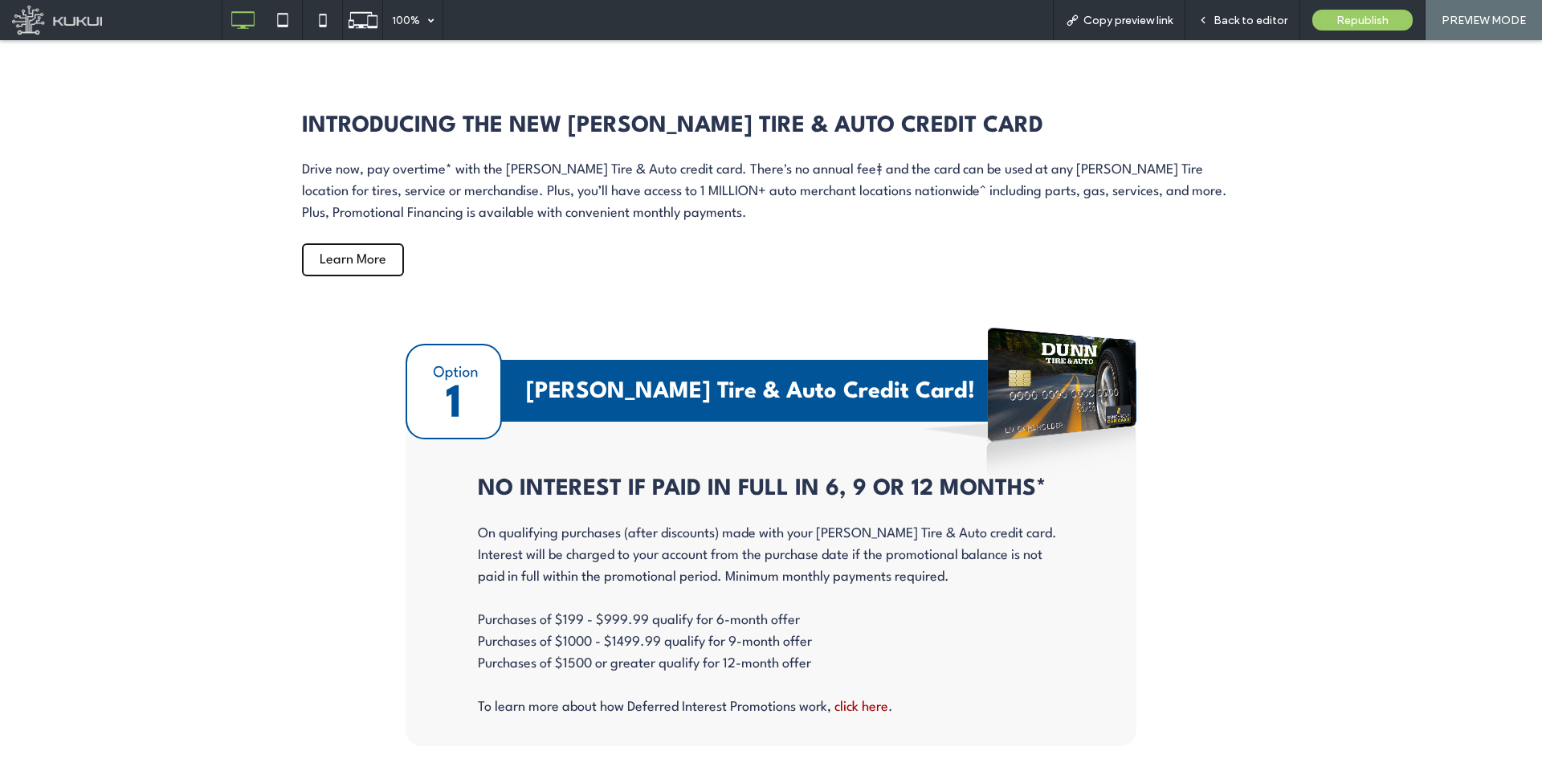
scroll to position [5991, 0]
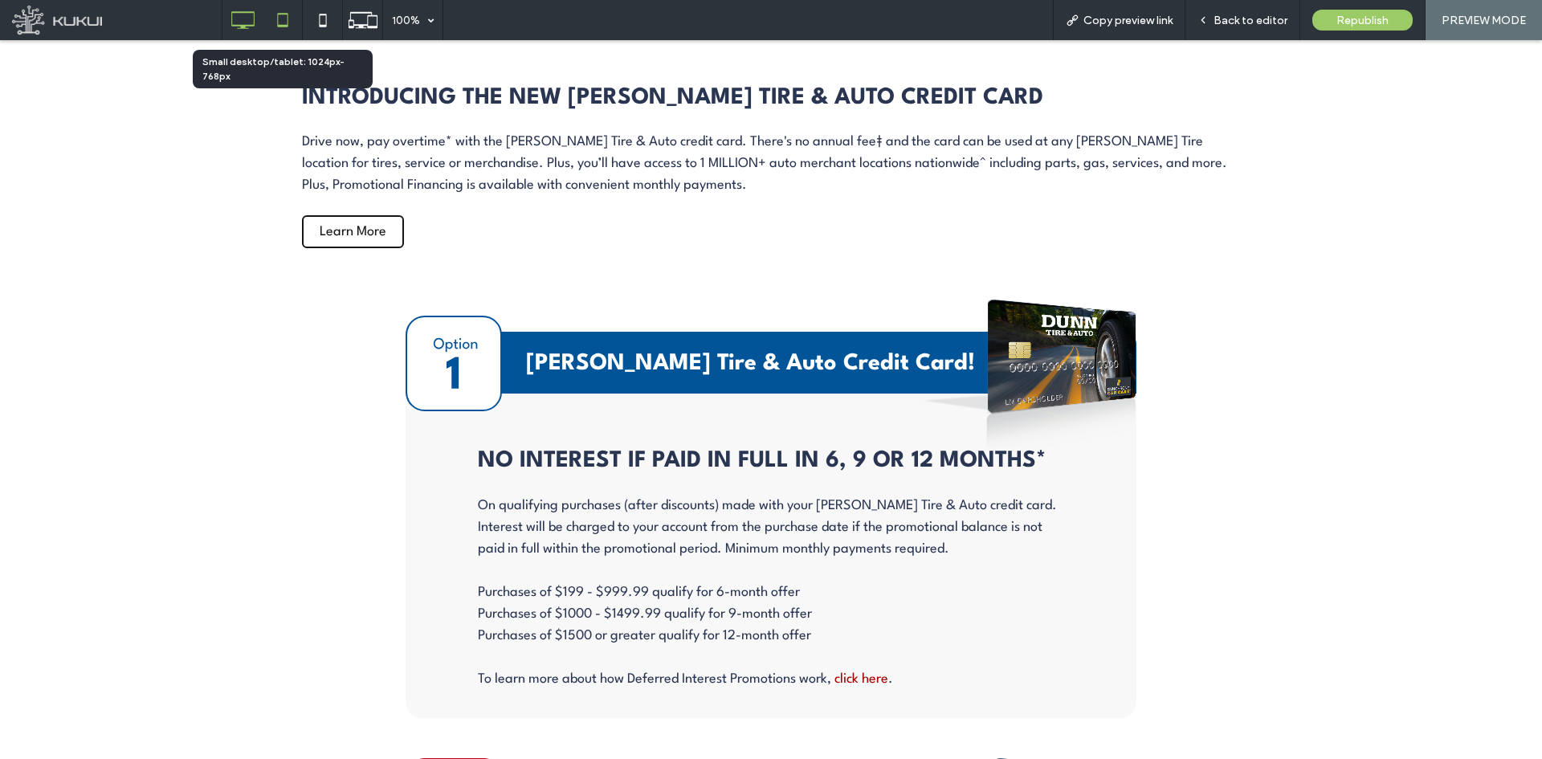
click at [281, 21] on icon at bounding box center [283, 20] width 32 height 32
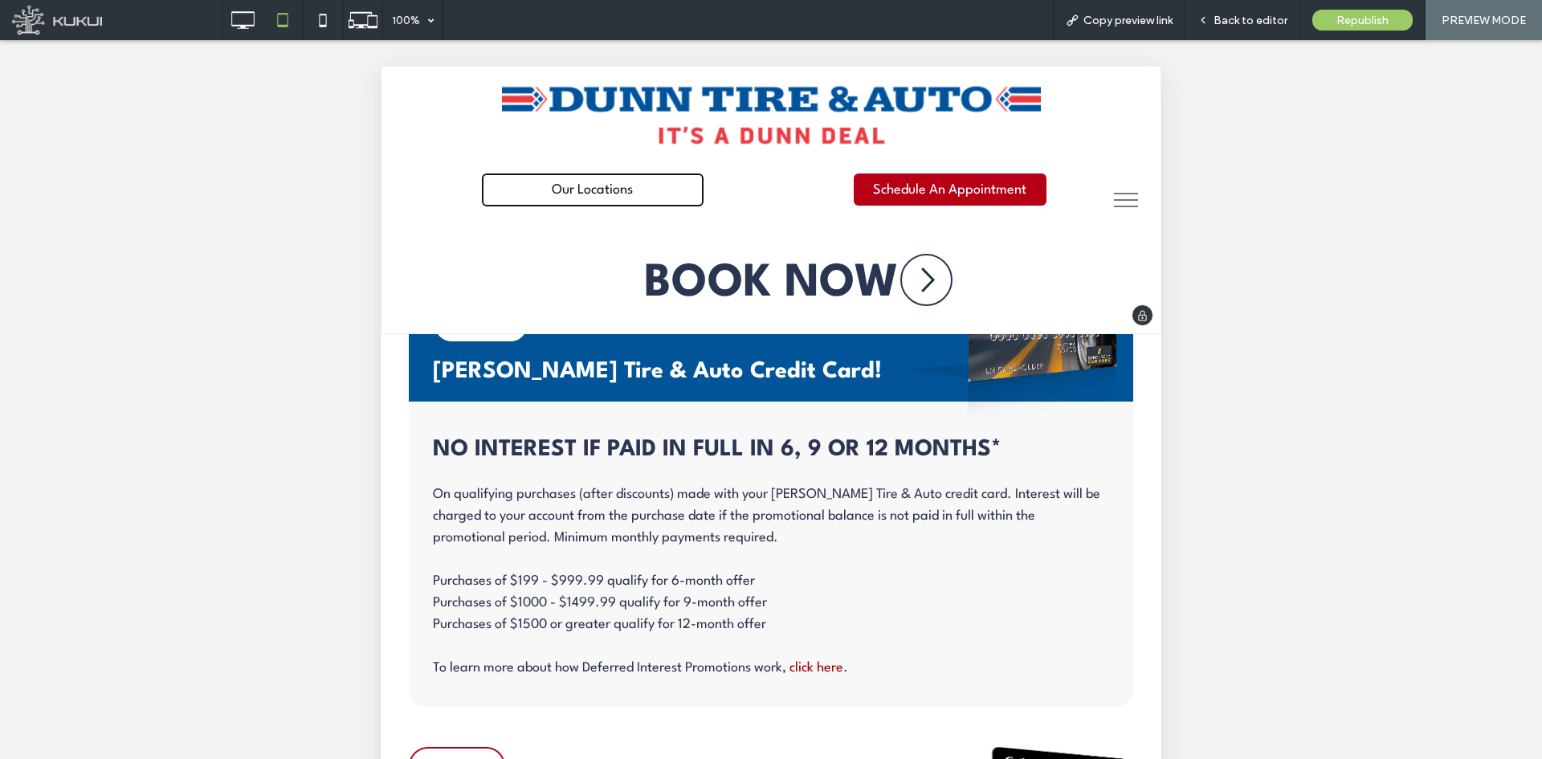
scroll to position [6554, 0]
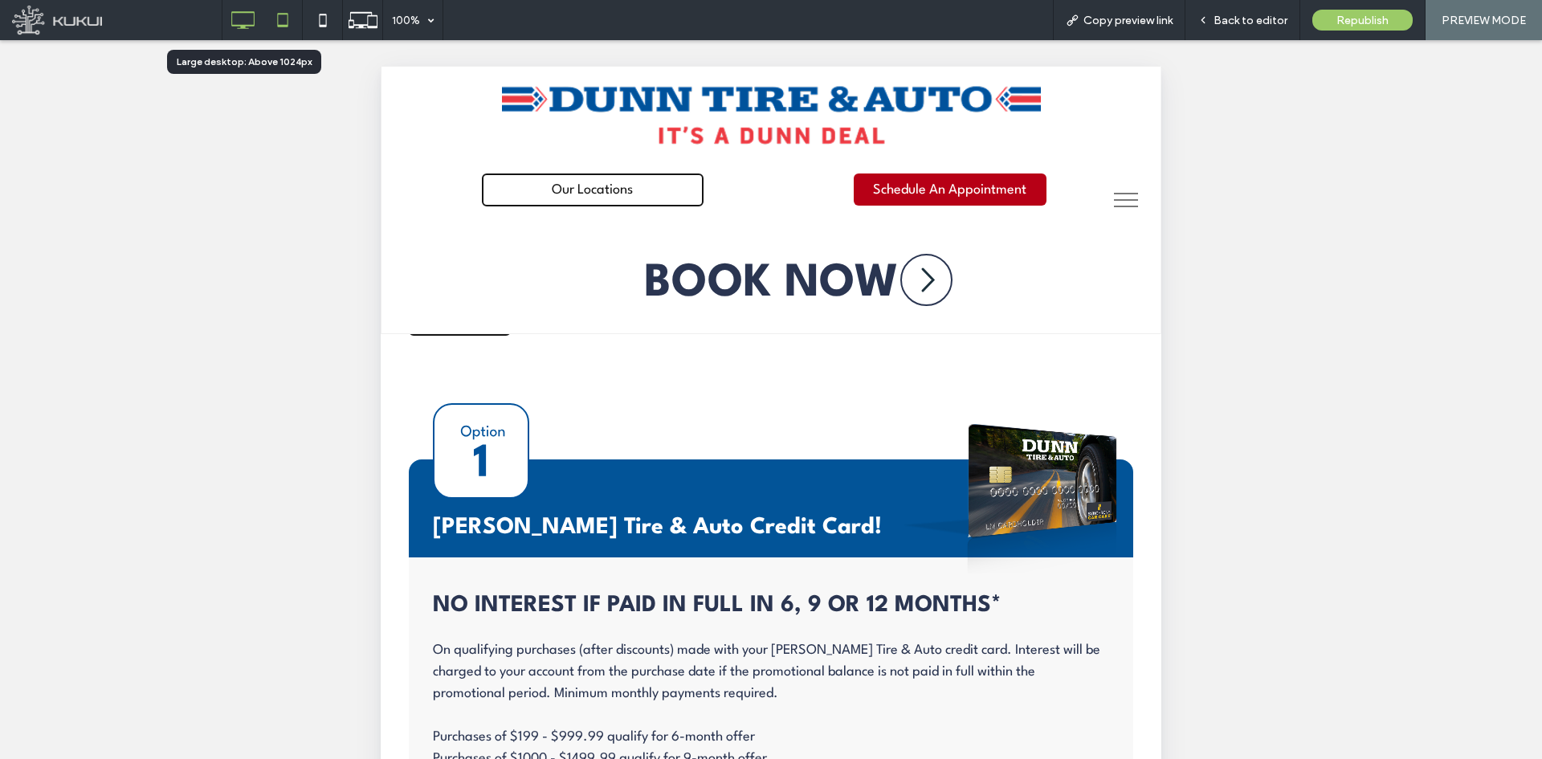
click at [261, 28] on div at bounding box center [243, 20] width 40 height 32
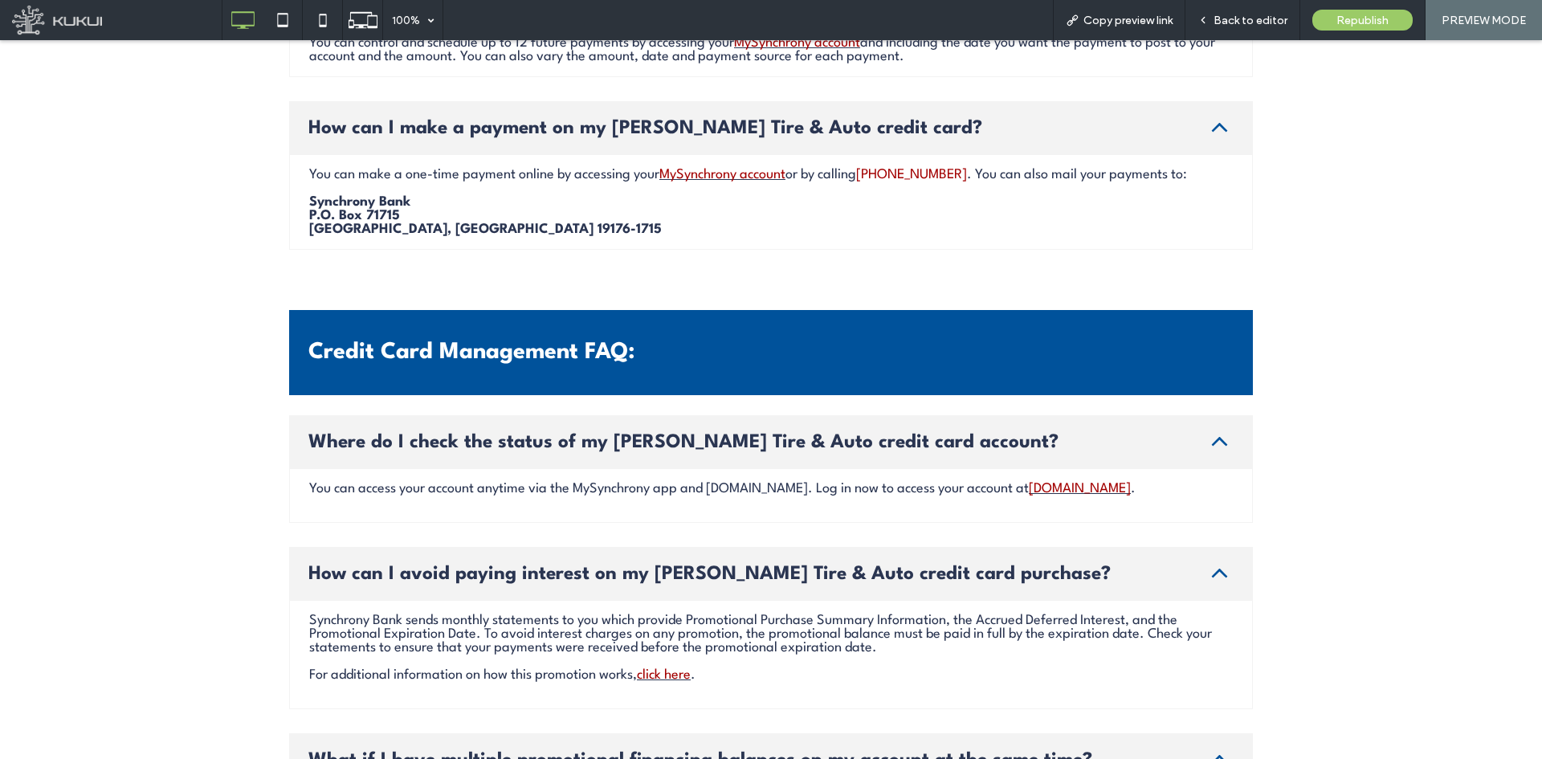
scroll to position [4867, 0]
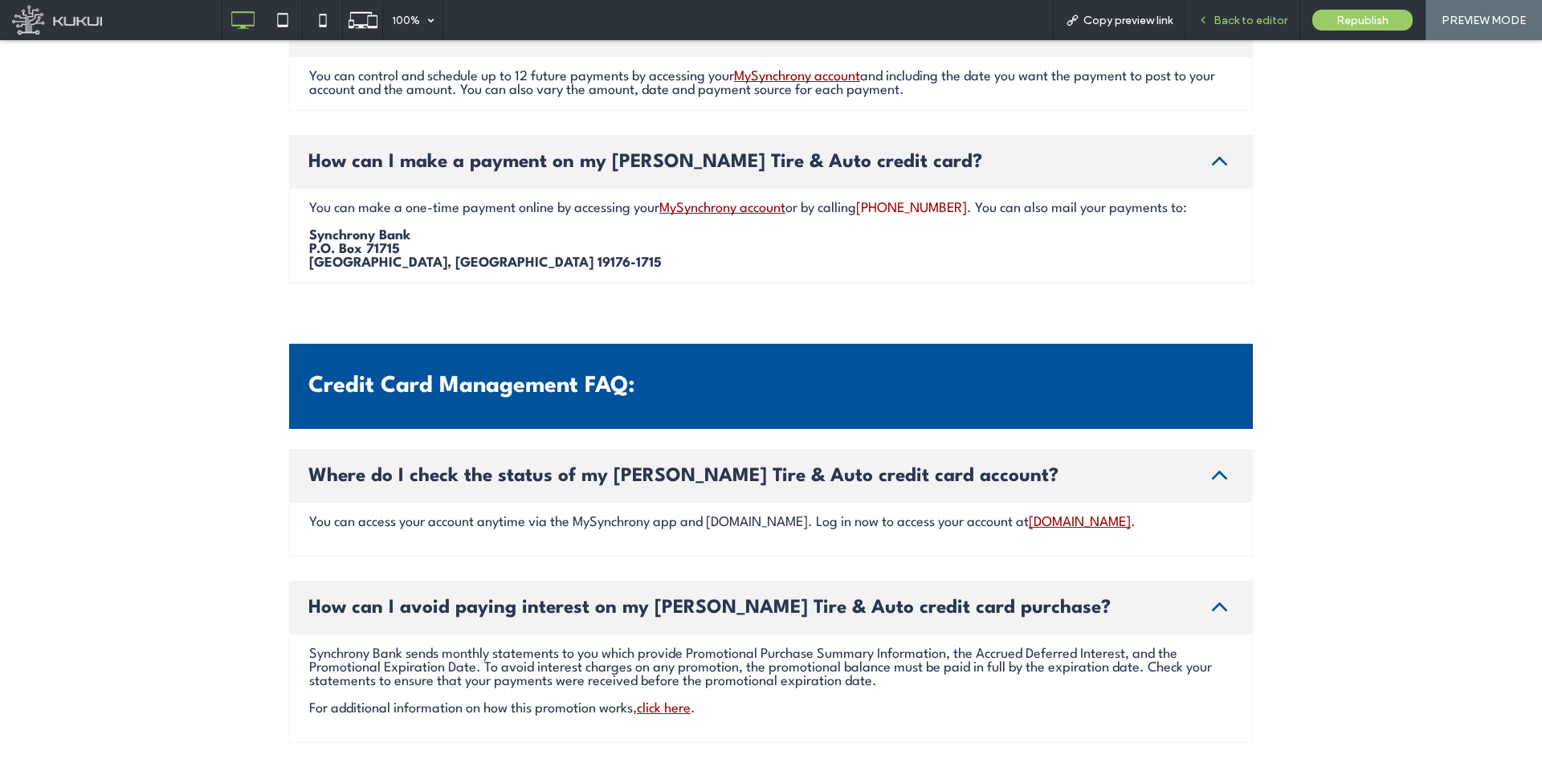
click at [1227, 23] on span "Back to editor" at bounding box center [1251, 21] width 74 height 14
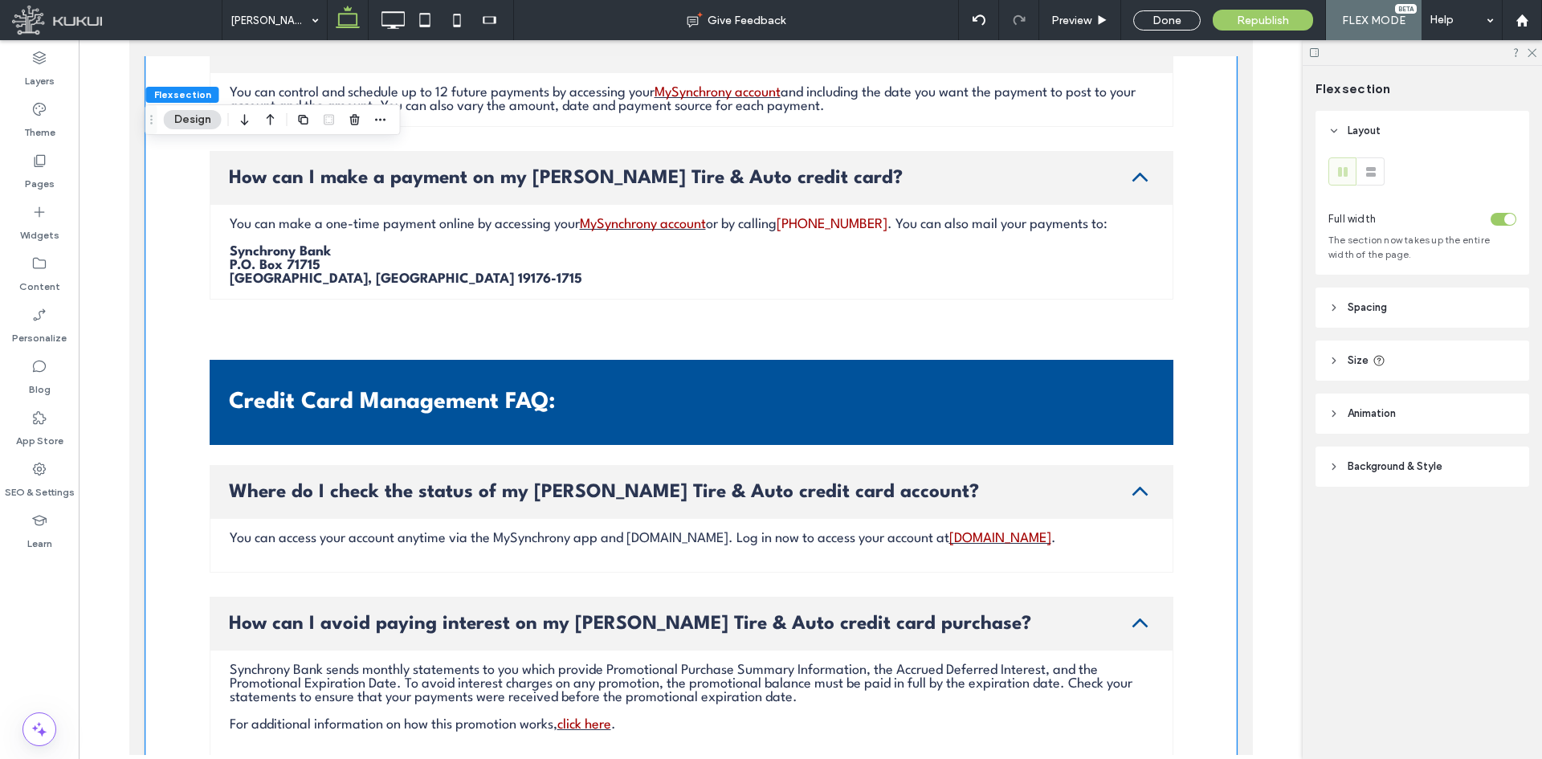
click at [802, 221] on link "[PHONE_NUMBER]" at bounding box center [831, 225] width 111 height 14
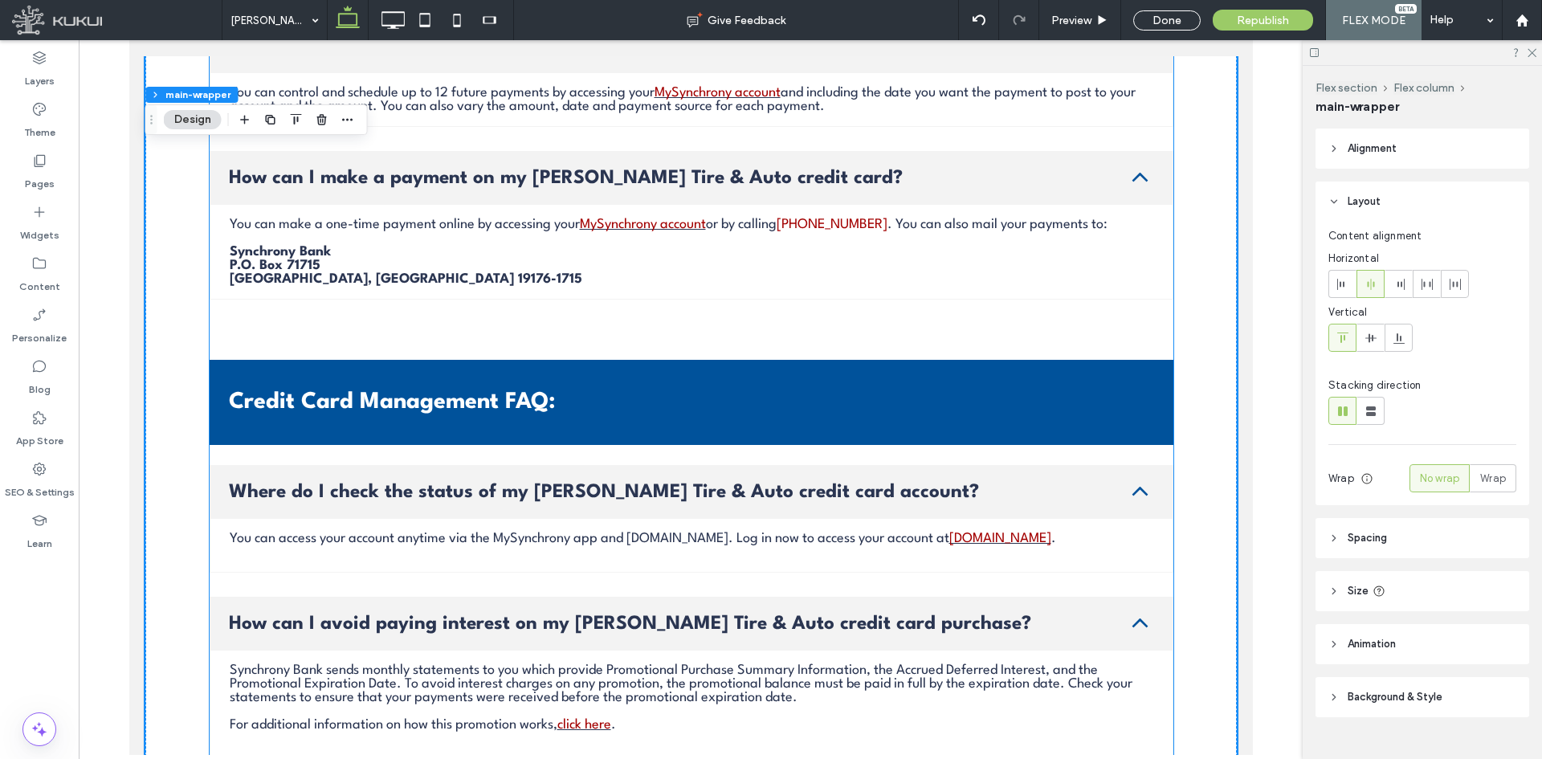
click at [832, 188] on span "How can I make a payment on my [PERSON_NAME] Tire & Auto credit card?" at bounding box center [673, 178] width 891 height 19
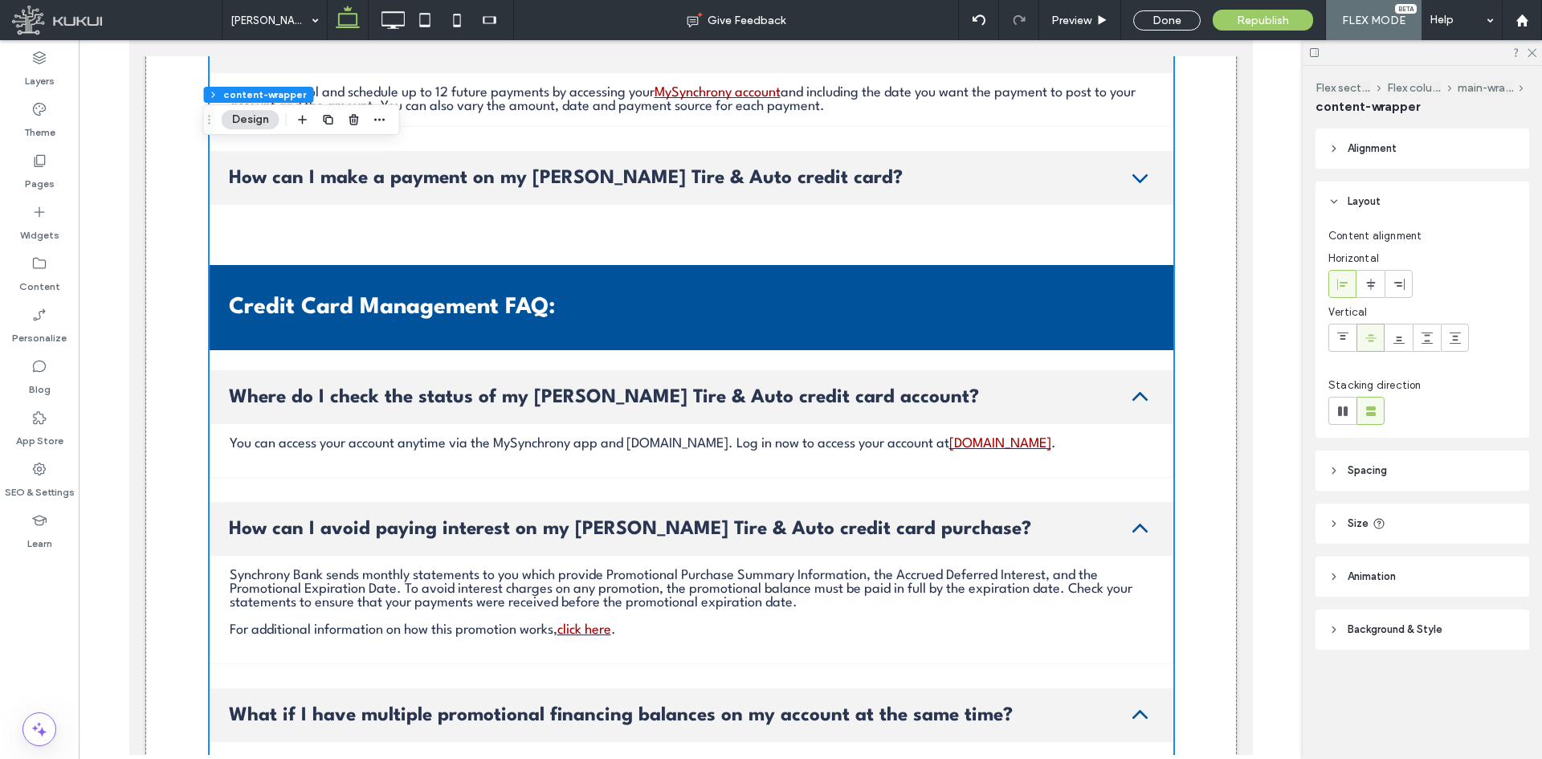
click at [832, 188] on span "How can I make a payment on my [PERSON_NAME] Tire & Auto credit card?" at bounding box center [673, 178] width 891 height 19
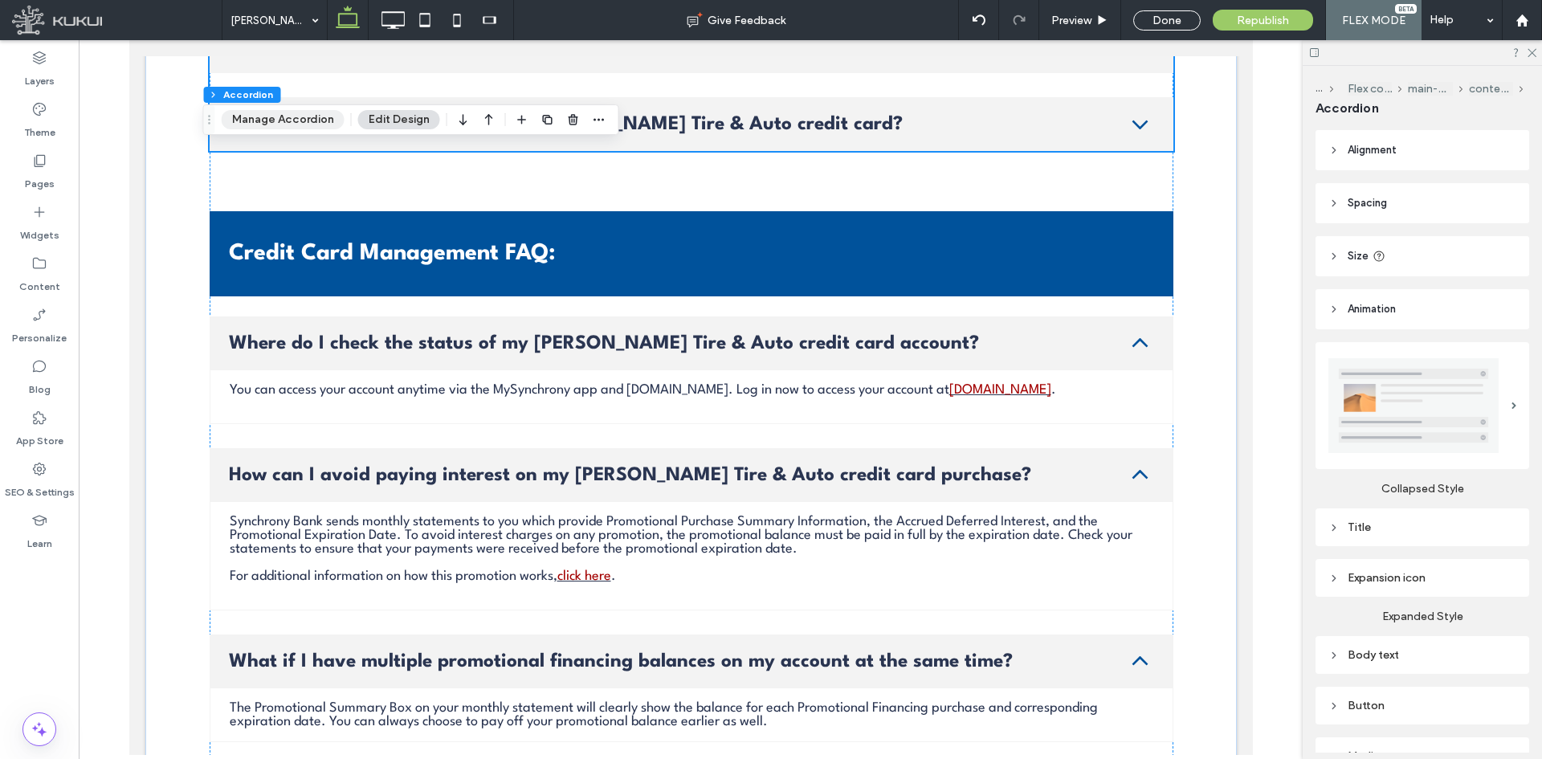
click at [259, 121] on button "Manage Accordion" at bounding box center [283, 119] width 123 height 19
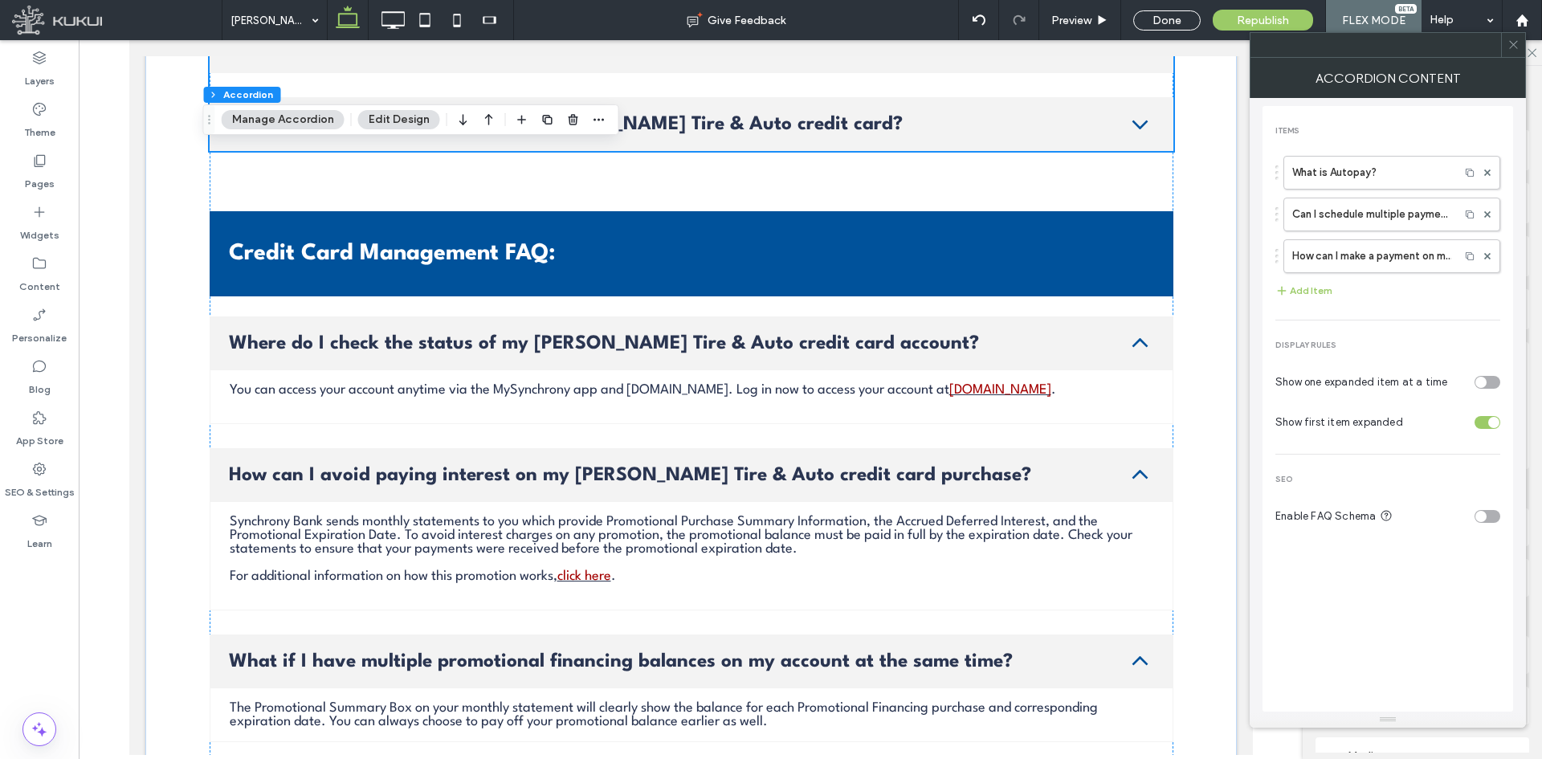
click at [1479, 378] on div "toggle" at bounding box center [1481, 382] width 11 height 11
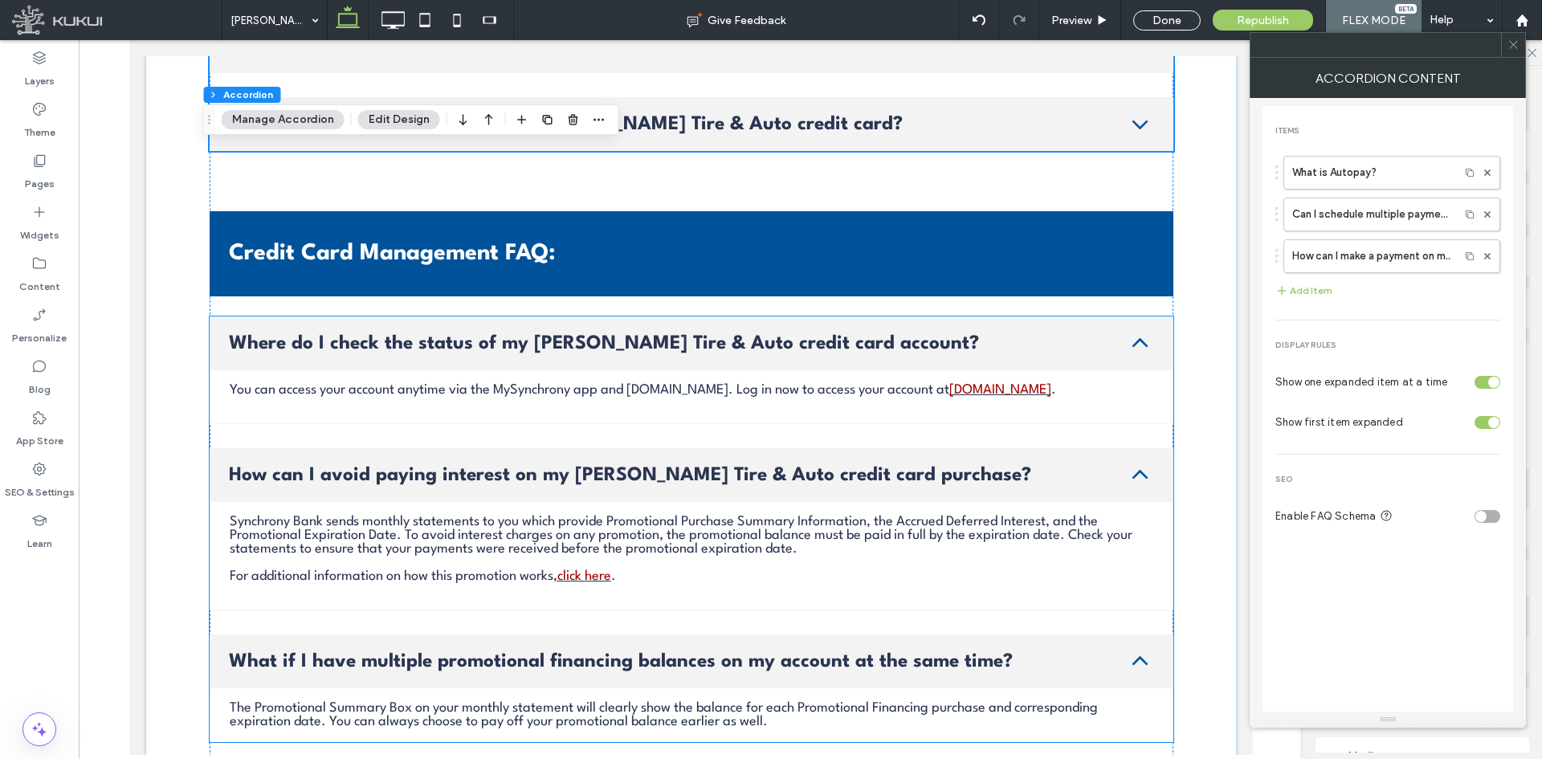
click at [1126, 385] on div "You can access your account anytime via the MySynchrony app and [DOMAIN_NAME]. …" at bounding box center [691, 397] width 964 height 54
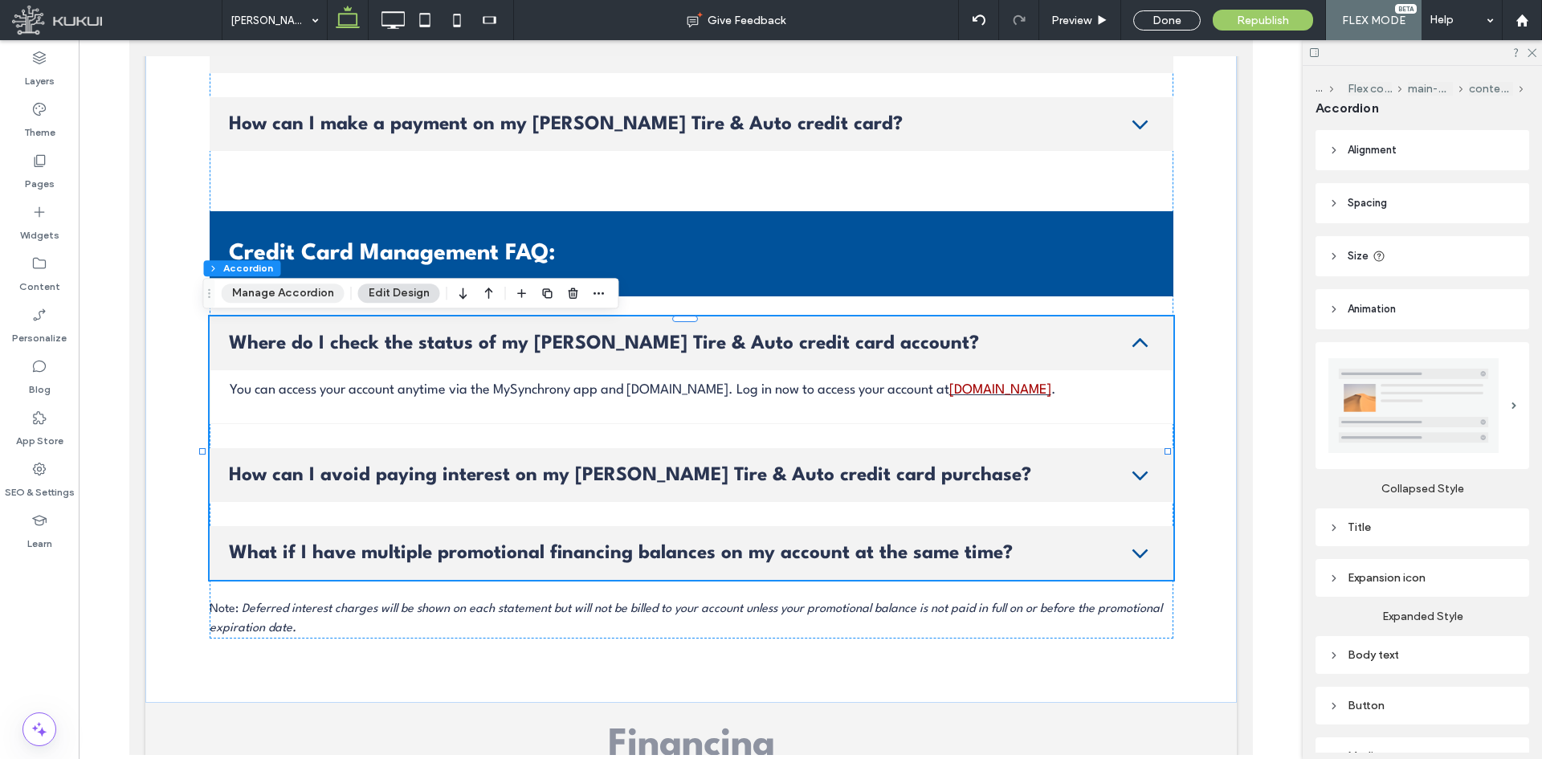
click at [321, 291] on button "Manage Accordion" at bounding box center [283, 293] width 123 height 19
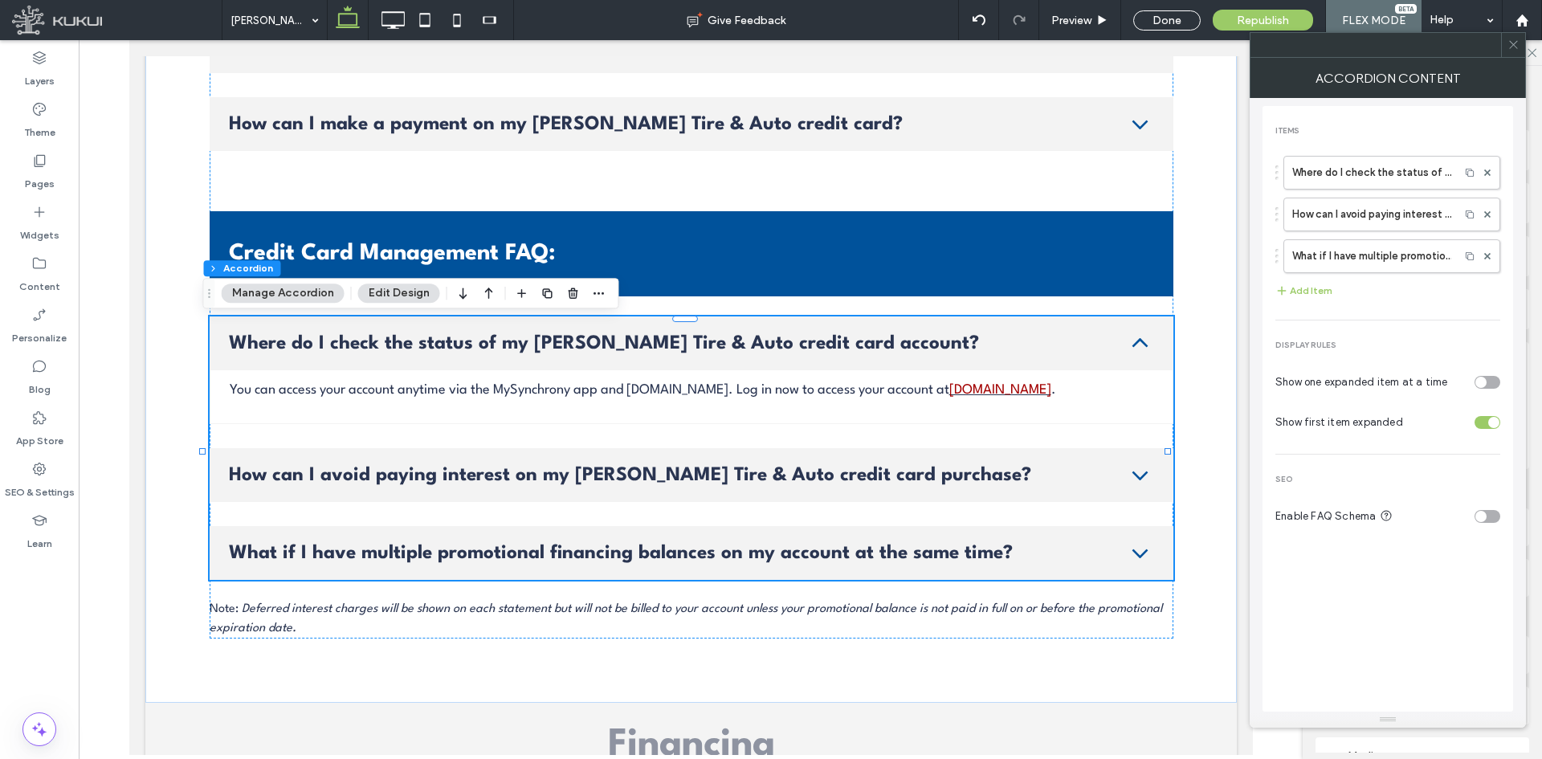
click at [1487, 386] on div "toggle" at bounding box center [1488, 382] width 26 height 13
click at [1514, 48] on icon at bounding box center [1514, 45] width 12 height 12
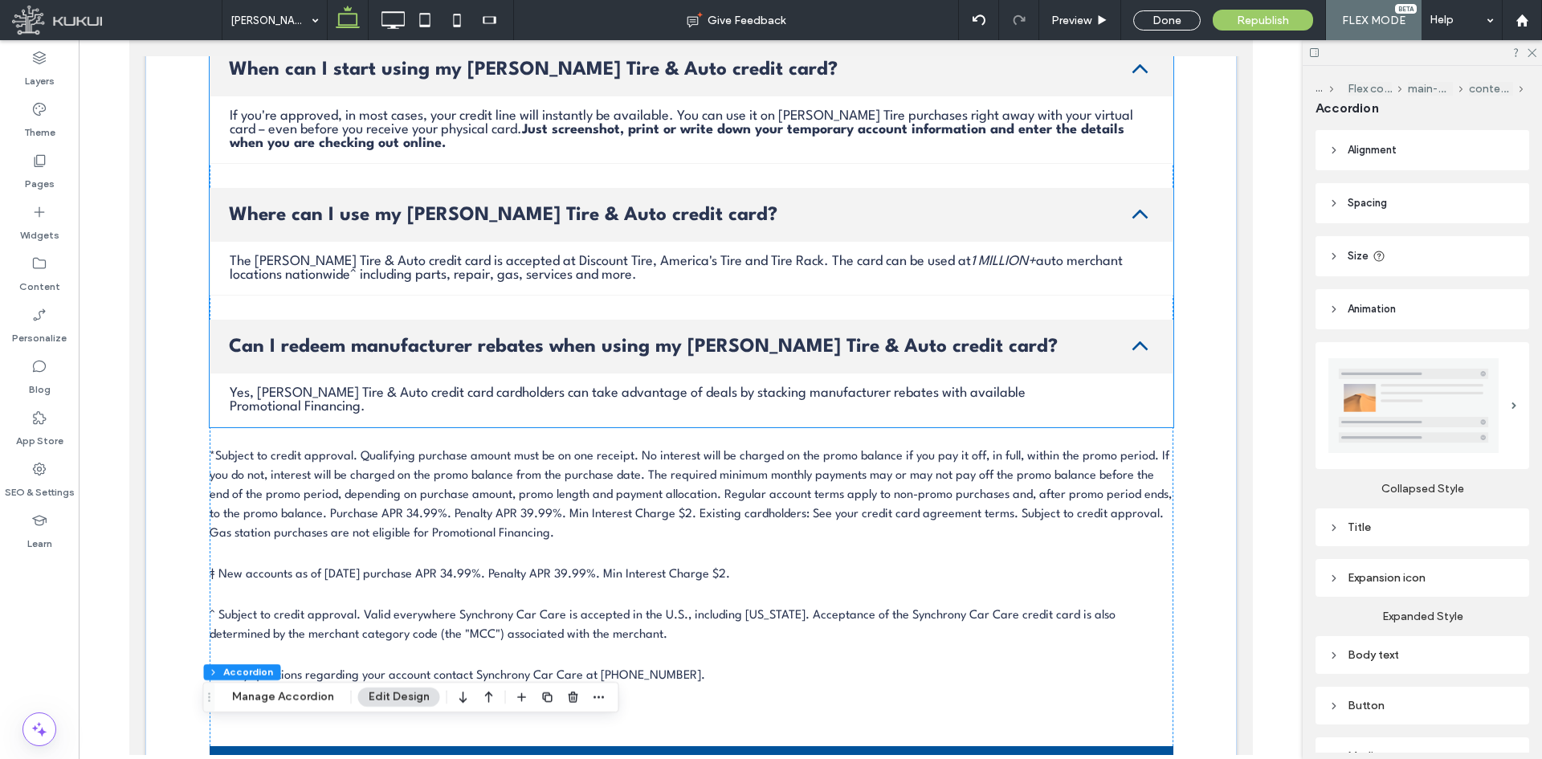
click at [789, 272] on p "The [PERSON_NAME] Tire & Auto credit card is accepted at Discount Tire, America…" at bounding box center [691, 268] width 924 height 27
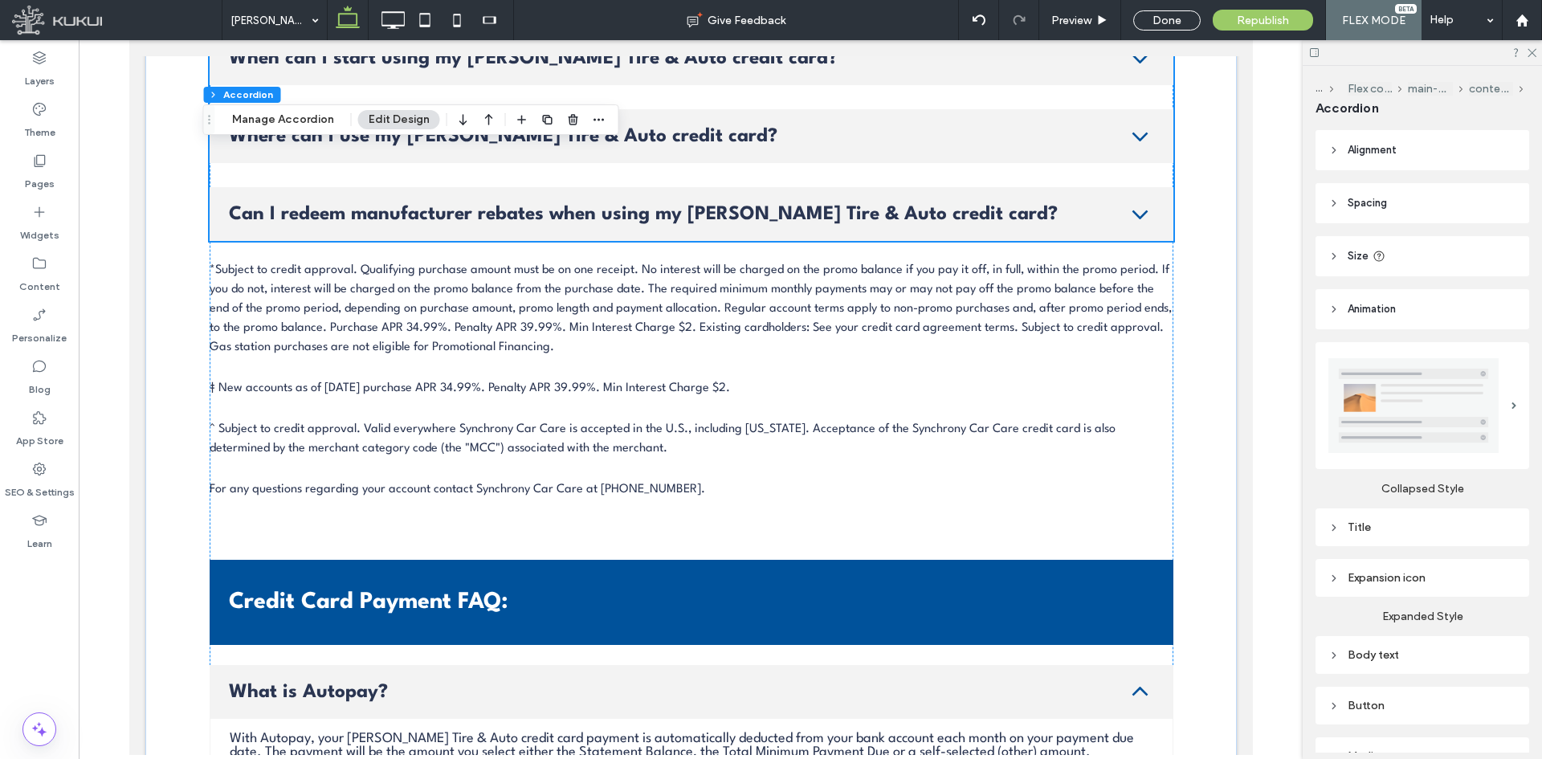
scroll to position [3711, 0]
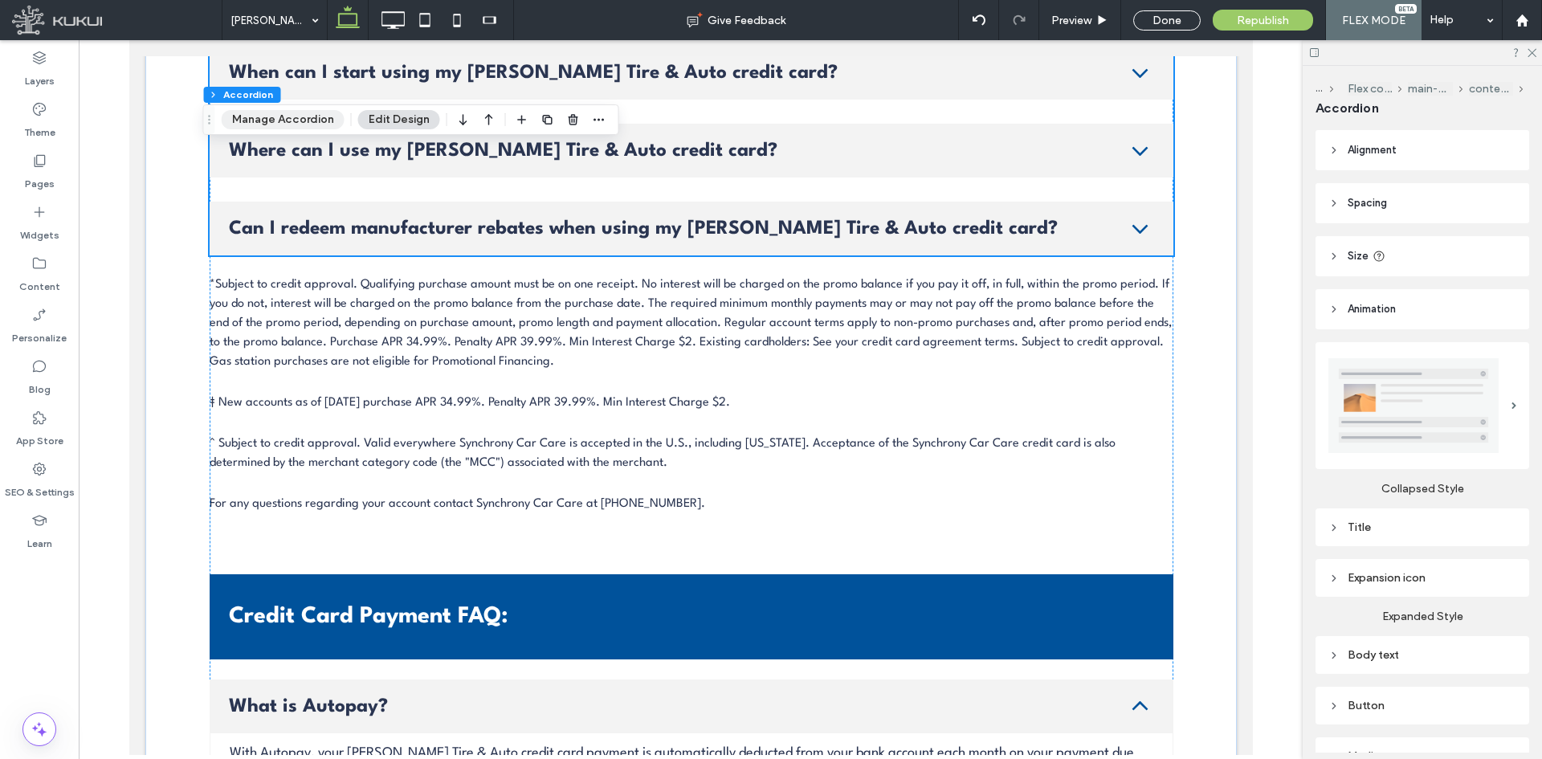
click at [301, 122] on button "Manage Accordion" at bounding box center [283, 119] width 123 height 19
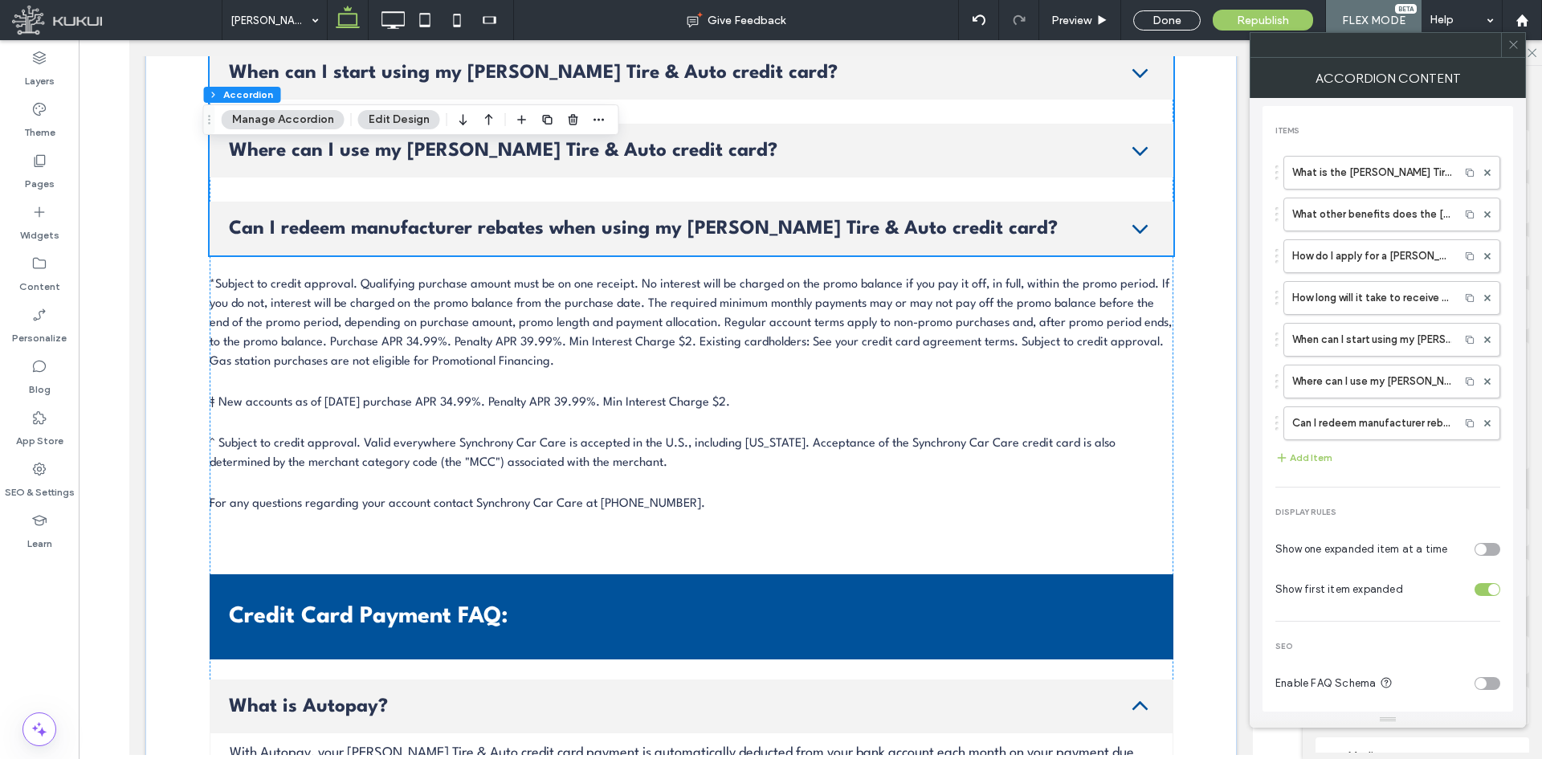
click at [1489, 552] on div "toggle" at bounding box center [1488, 549] width 26 height 13
click at [1516, 42] on icon at bounding box center [1514, 45] width 12 height 12
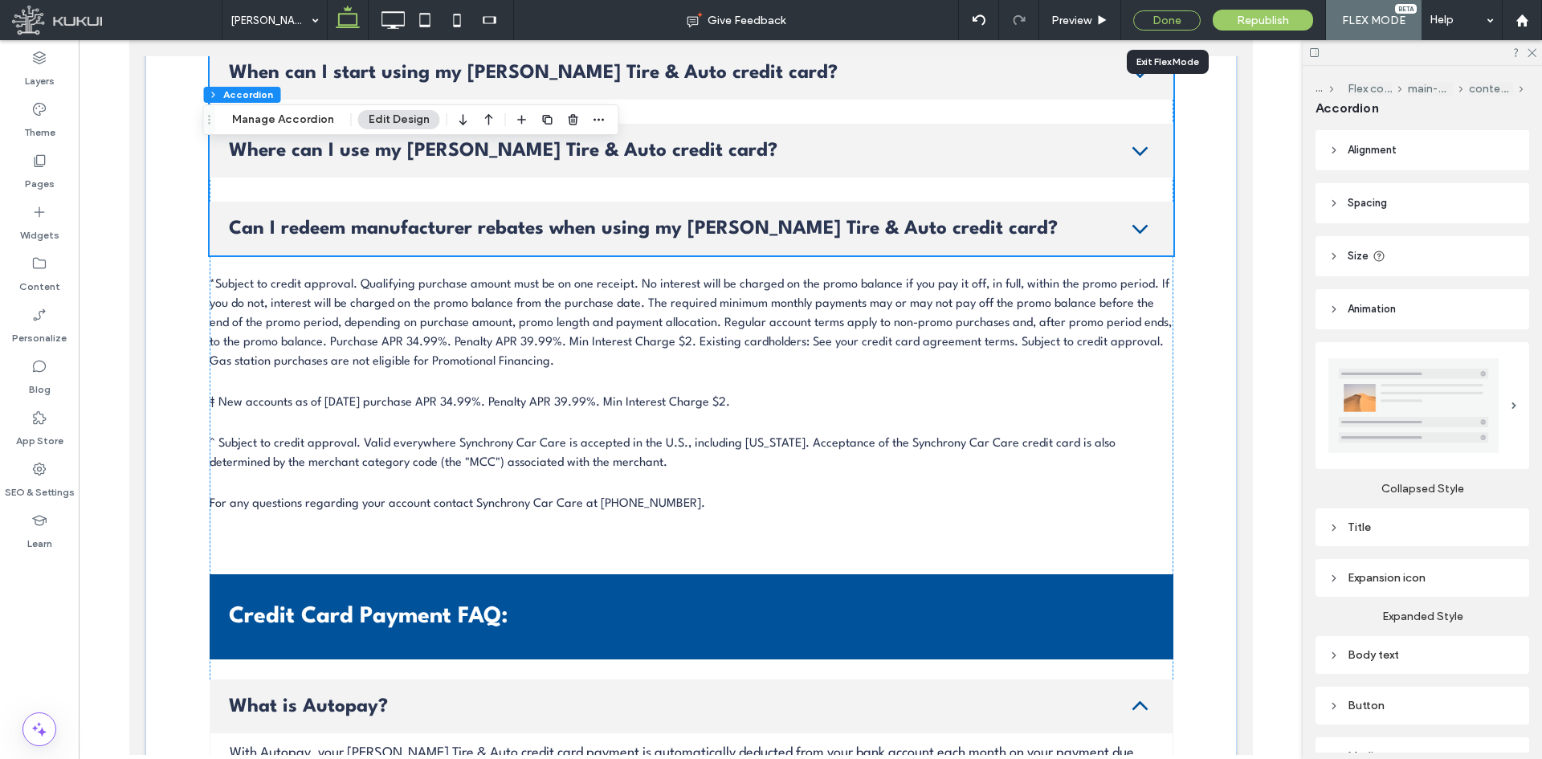
click at [1156, 22] on div "Done" at bounding box center [1167, 20] width 67 height 20
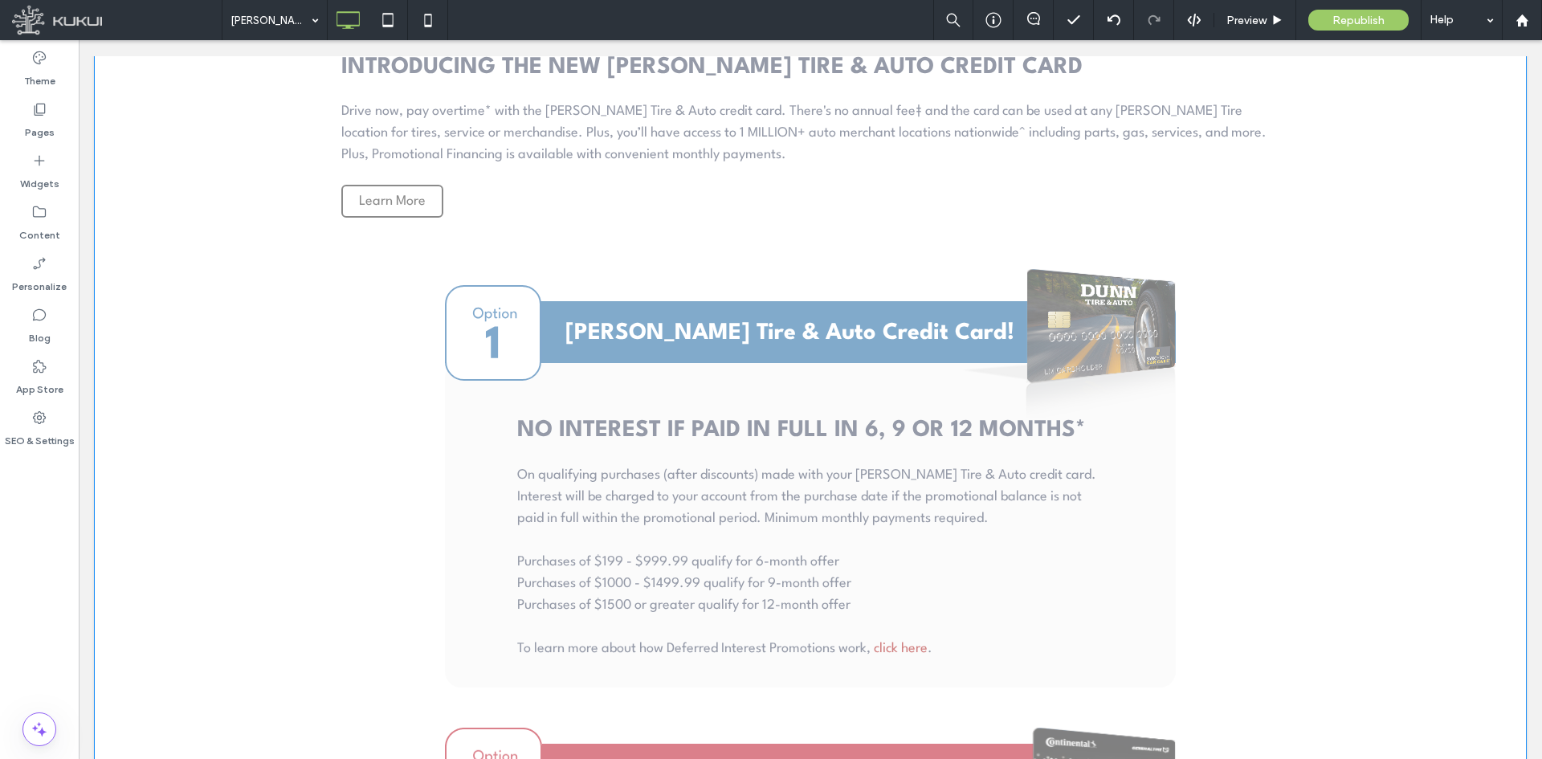
scroll to position [5387, 0]
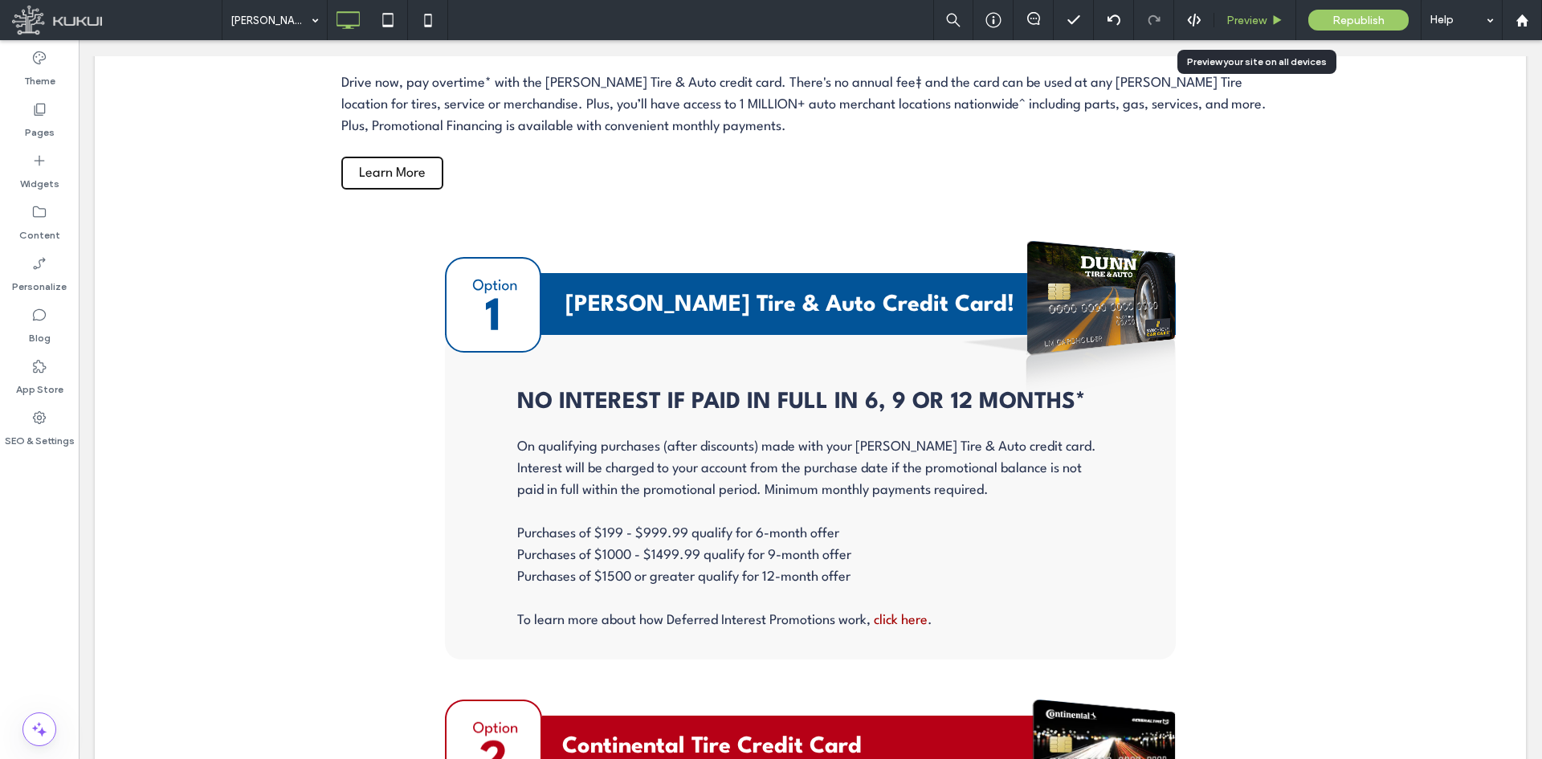
click at [1256, 14] on span "Preview" at bounding box center [1247, 21] width 40 height 14
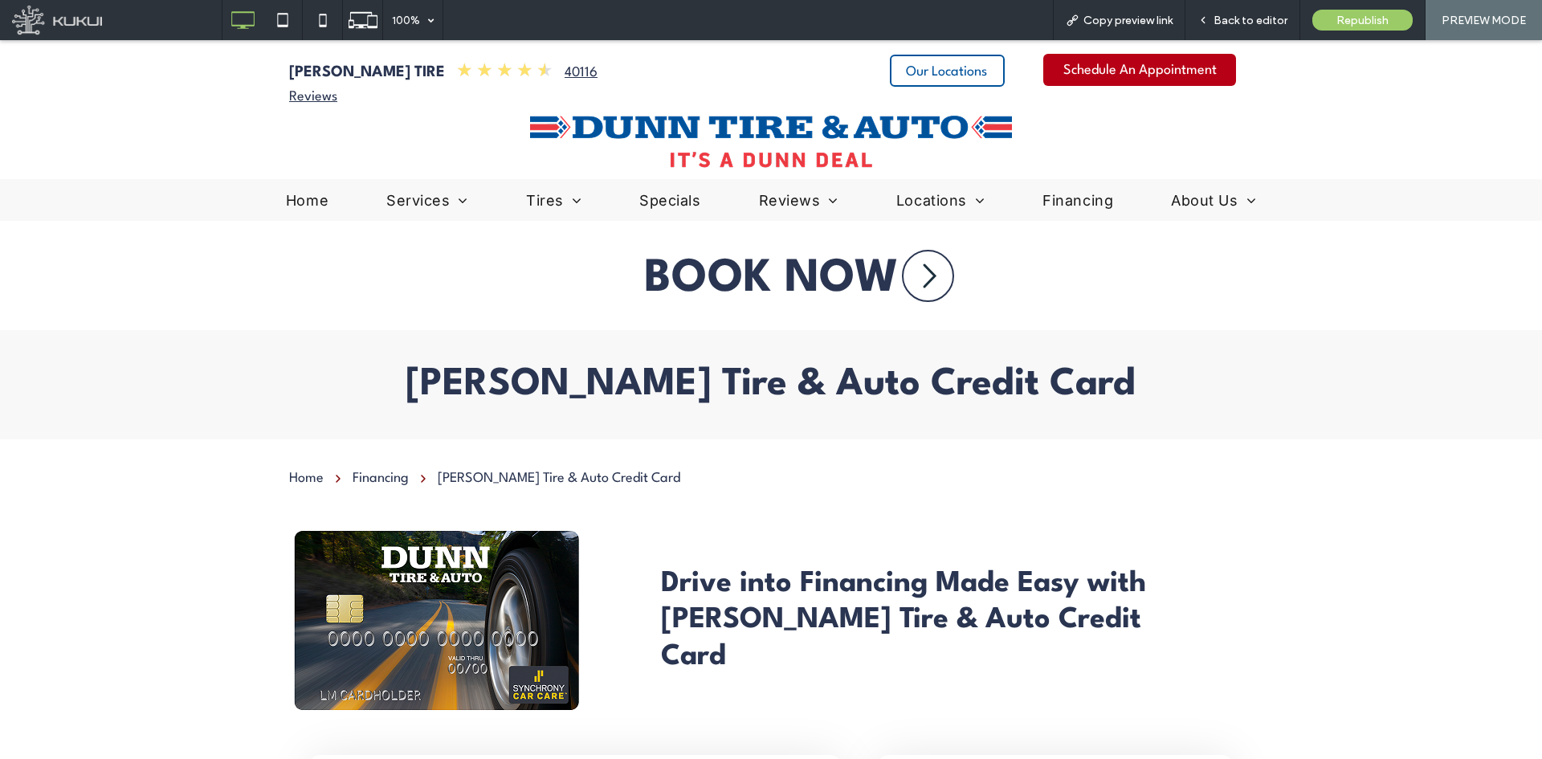
drag, startPoint x: 1500, startPoint y: 484, endPoint x: 1437, endPoint y: 194, distance: 295.9
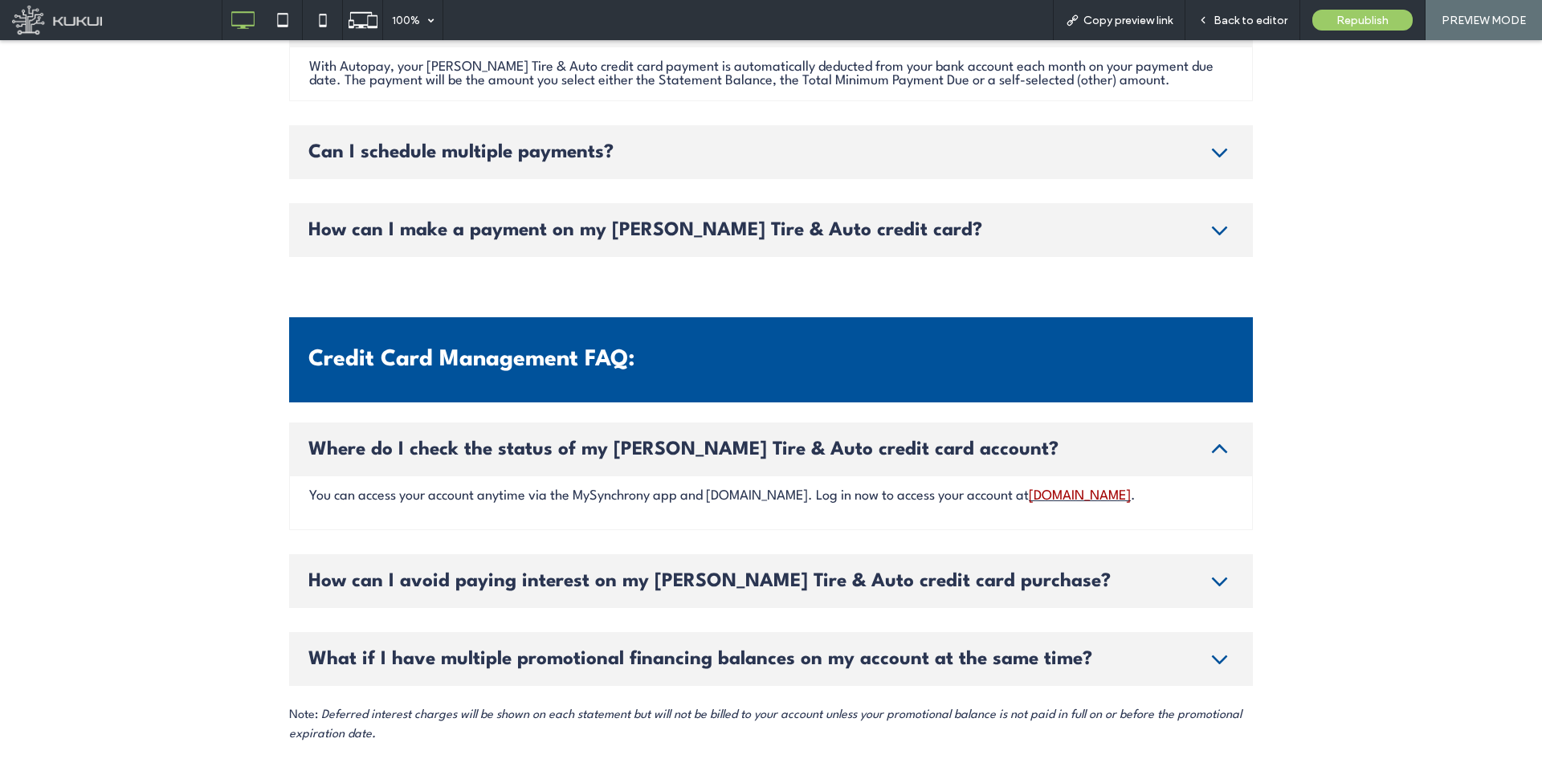
scroll to position [4579, 0]
